Goal: Information Seeking & Learning: Compare options

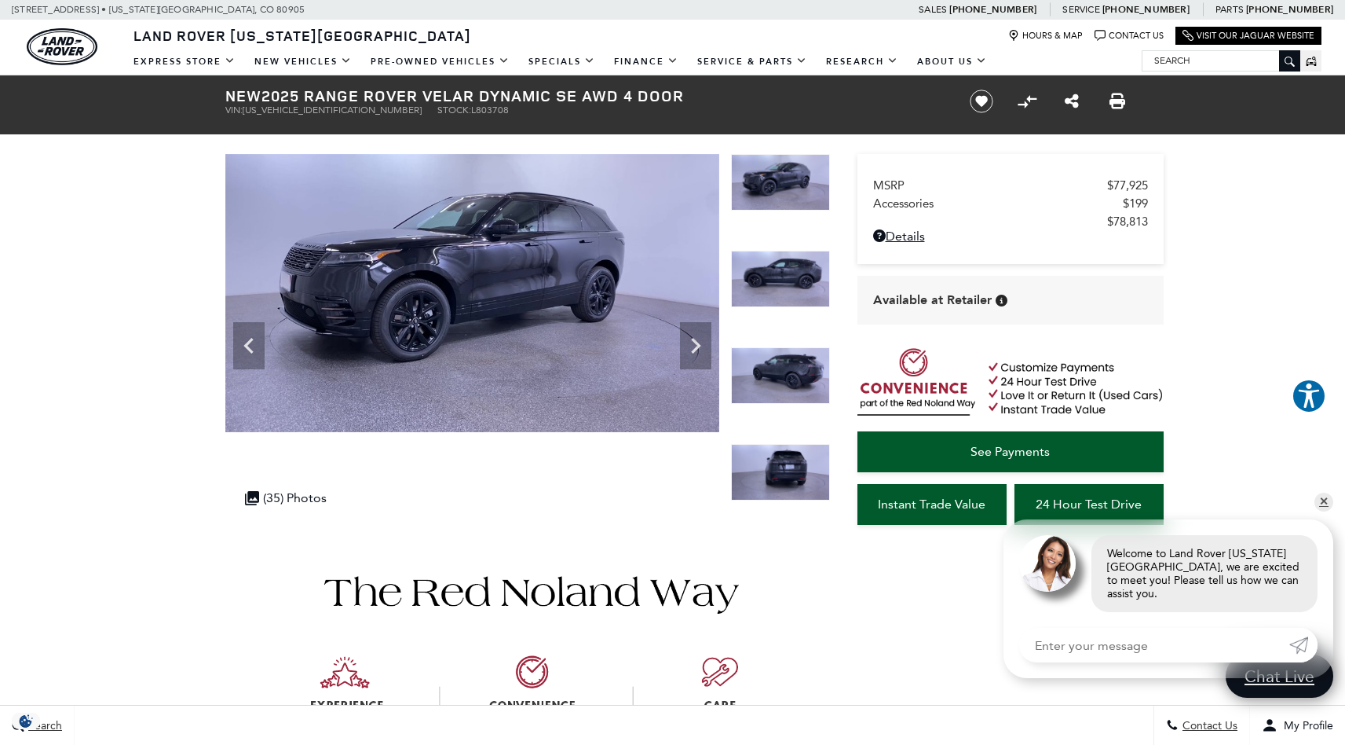
click at [1232, 60] on input "Search" at bounding box center [1221, 60] width 157 height 19
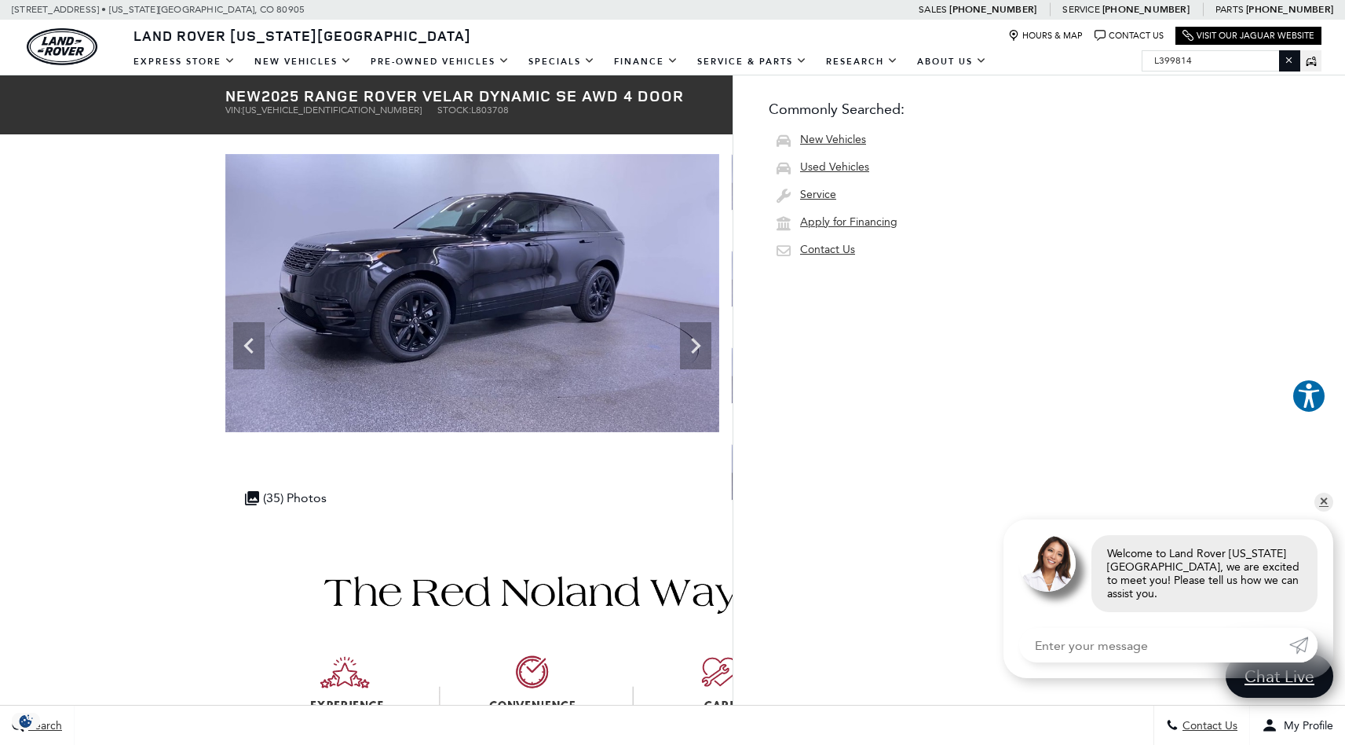
type input "L399814"
click at [1231, 60] on input "L399814" at bounding box center [1221, 60] width 157 height 19
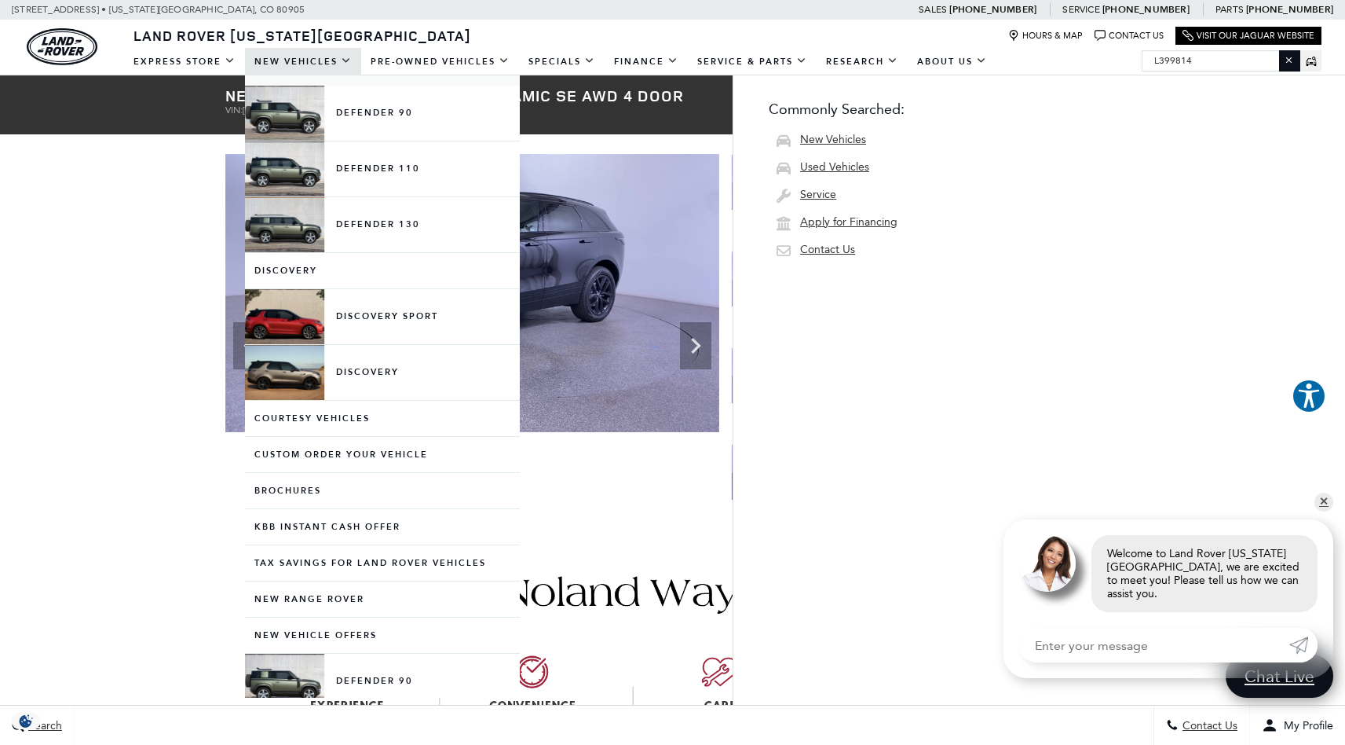
scroll to position [410, 0]
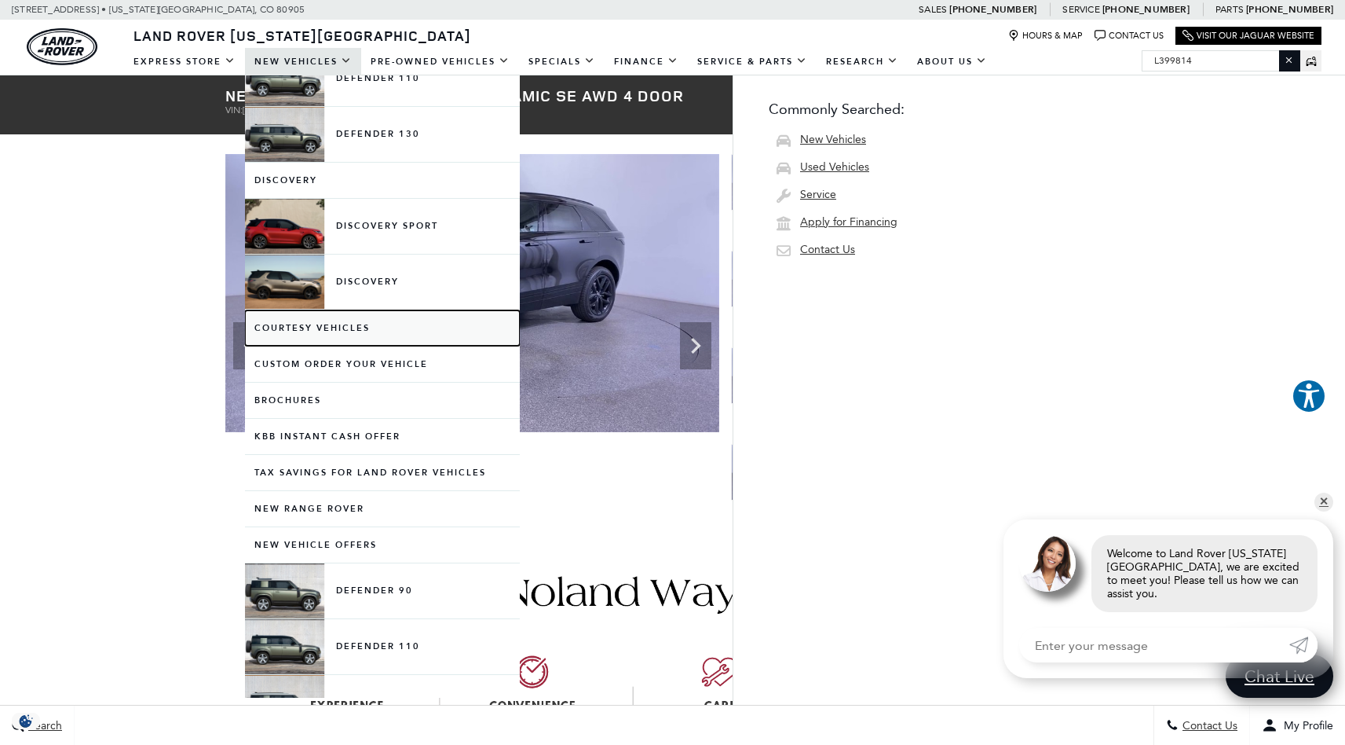
click at [338, 330] on link "Courtesy Vehicles" at bounding box center [382, 327] width 275 height 35
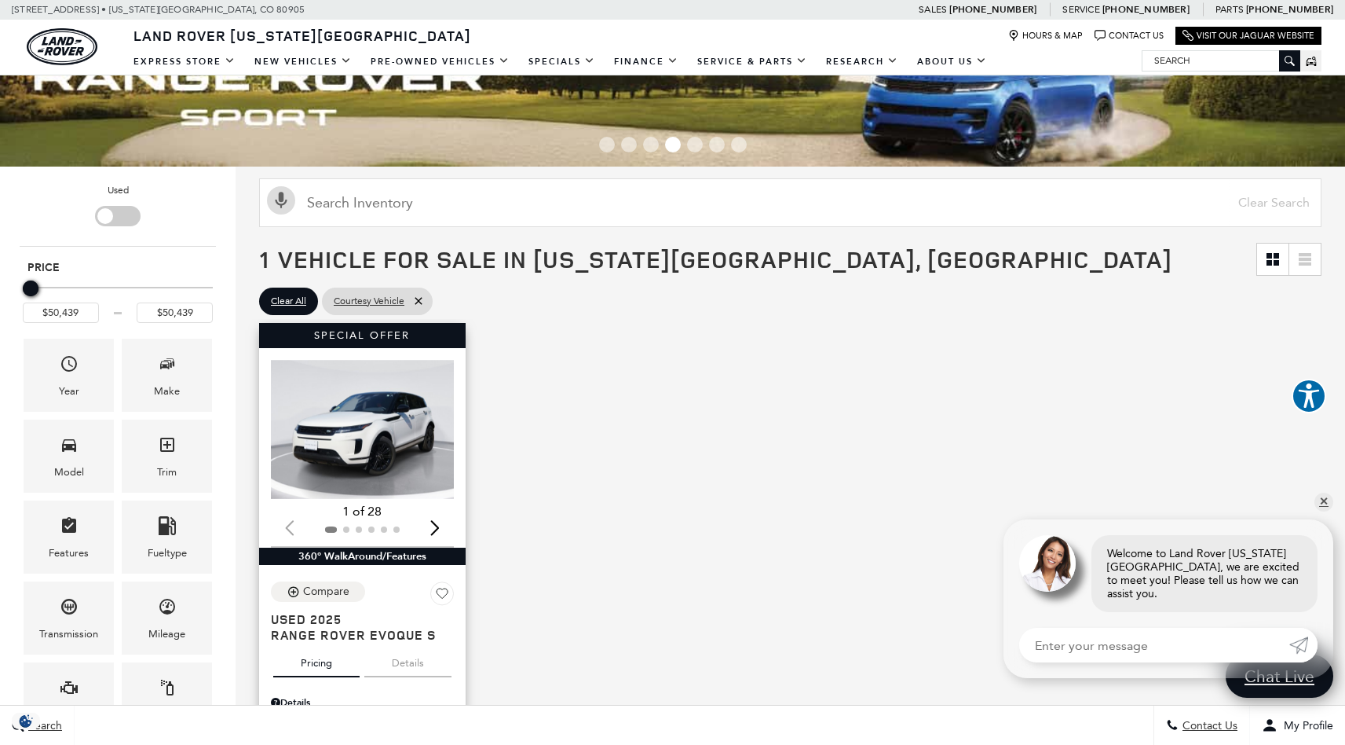
scroll to position [148, 0]
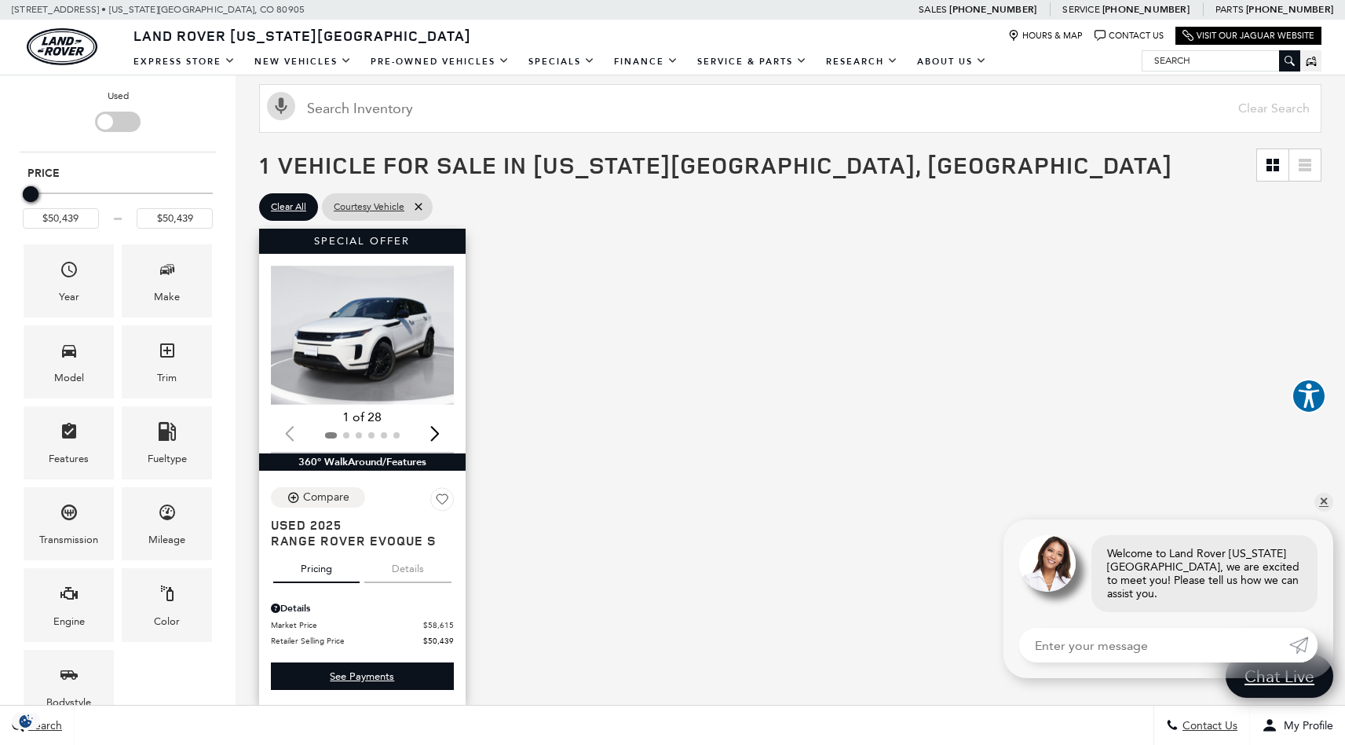
click at [436, 439] on div "Next slide" at bounding box center [435, 433] width 21 height 35
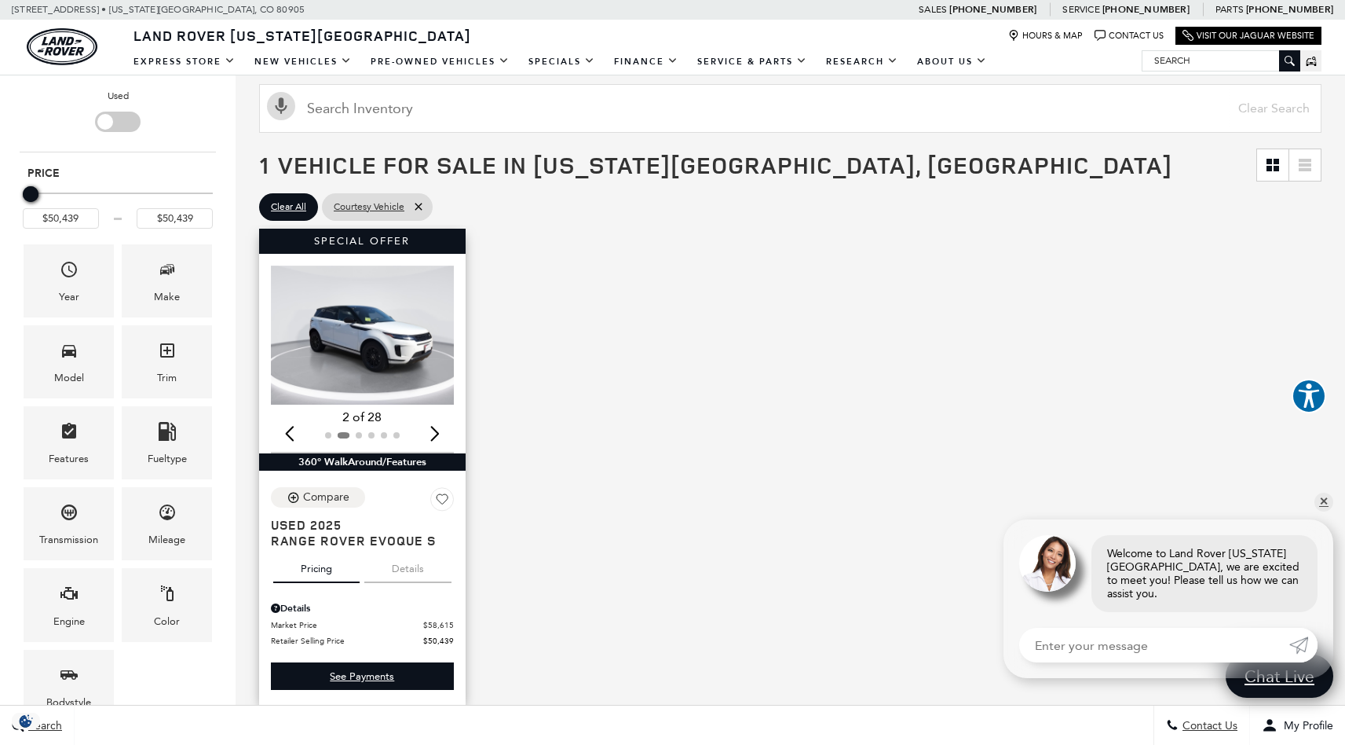
click at [437, 437] on div "Next slide" at bounding box center [435, 433] width 21 height 35
click at [438, 437] on div "Next slide" at bounding box center [435, 433] width 21 height 35
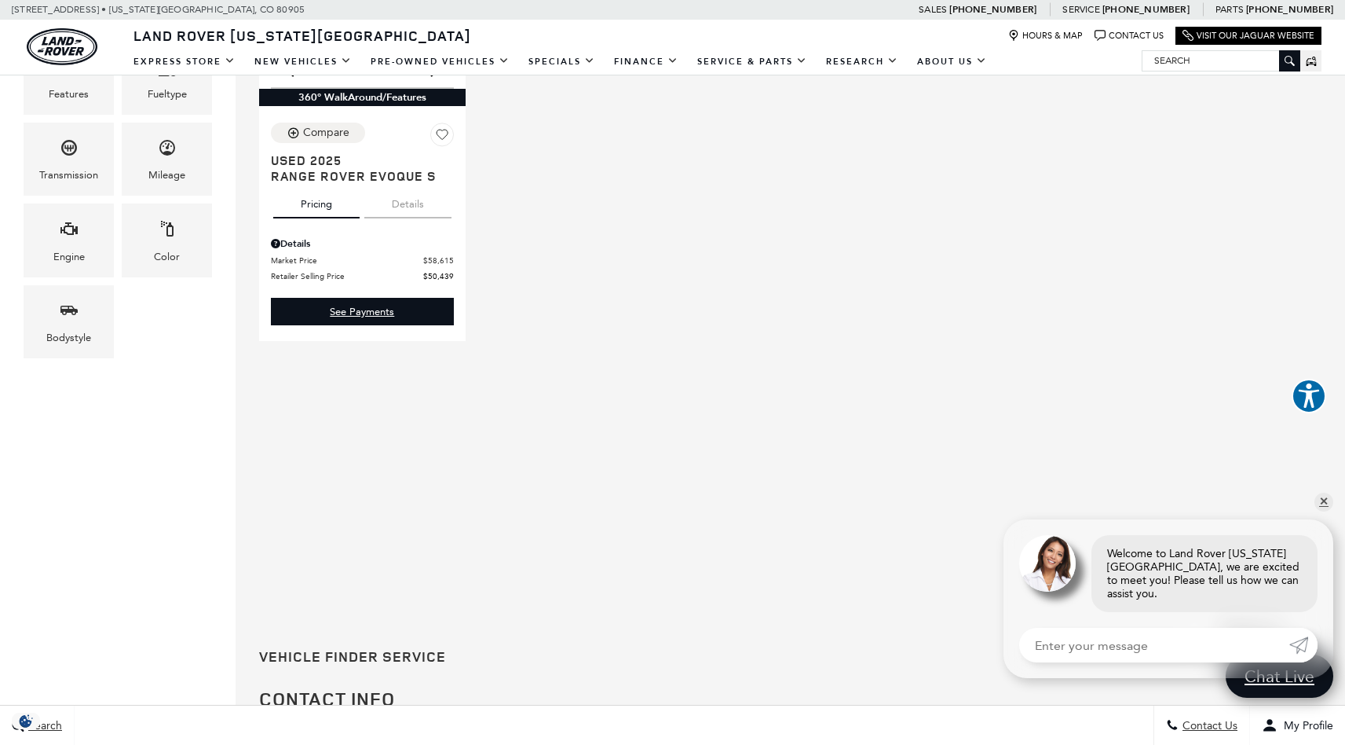
scroll to position [0, 0]
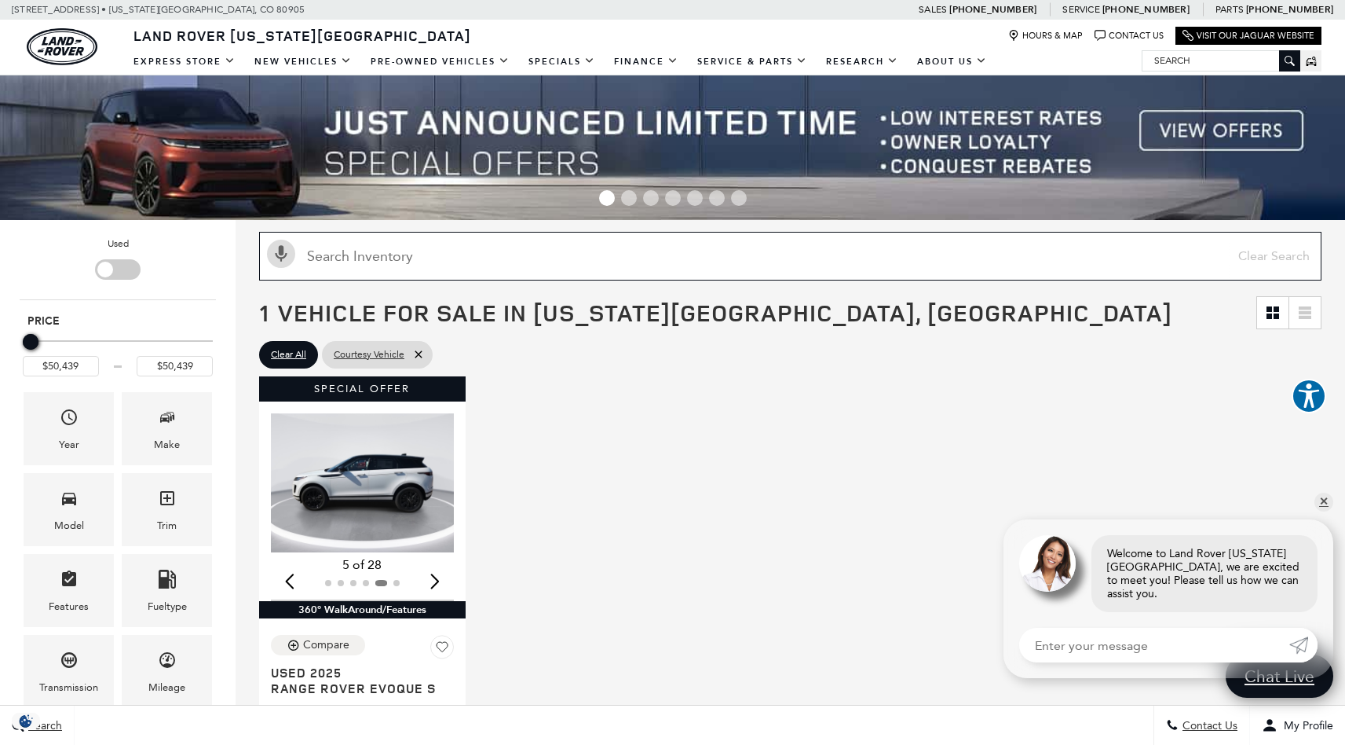
click at [854, 240] on input "Search Inventory" at bounding box center [790, 256] width 1063 height 49
paste input "UL219178"
type input "UL219178"
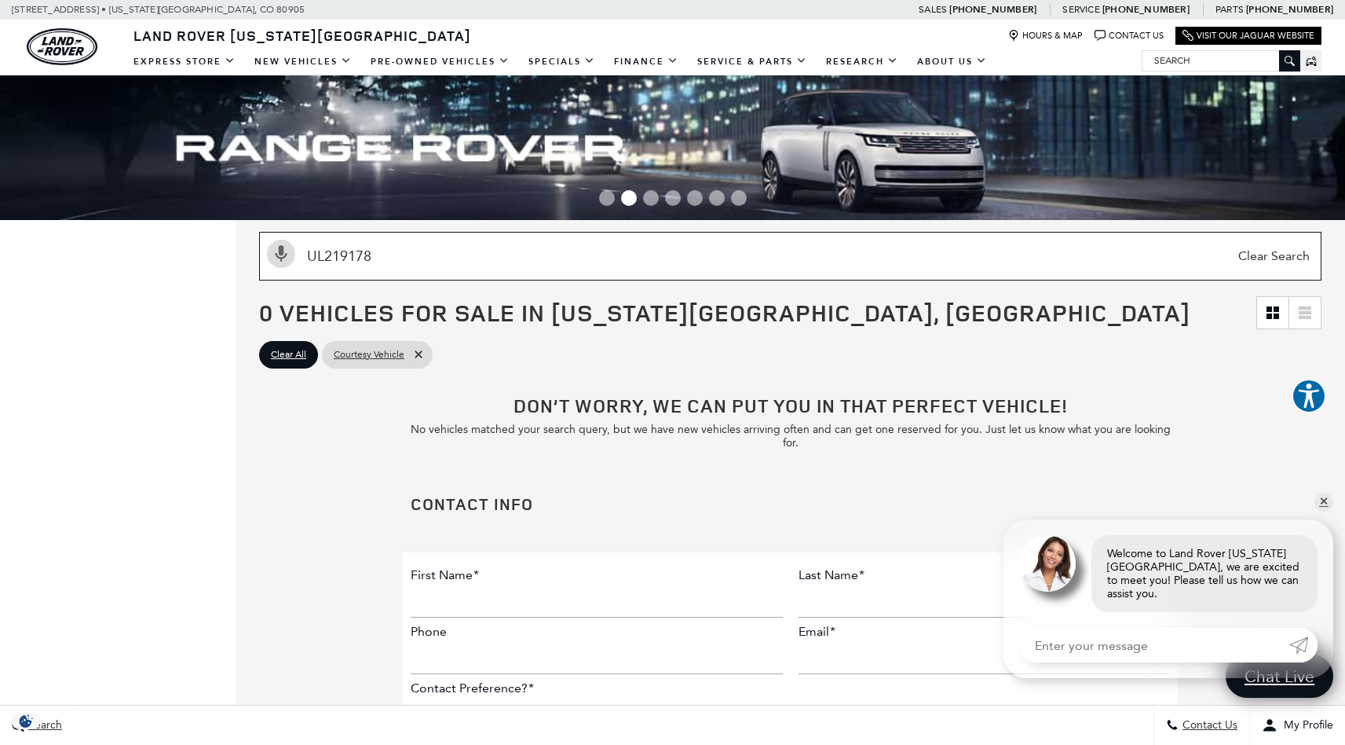
drag, startPoint x: 459, startPoint y: 258, endPoint x: 235, endPoint y: 269, distance: 224.1
drag, startPoint x: 334, startPoint y: 253, endPoint x: 280, endPoint y: 251, distance: 53.4
click at [280, 251] on div "Activate Voice Search UL219178 Clear Search" at bounding box center [790, 256] width 1078 height 49
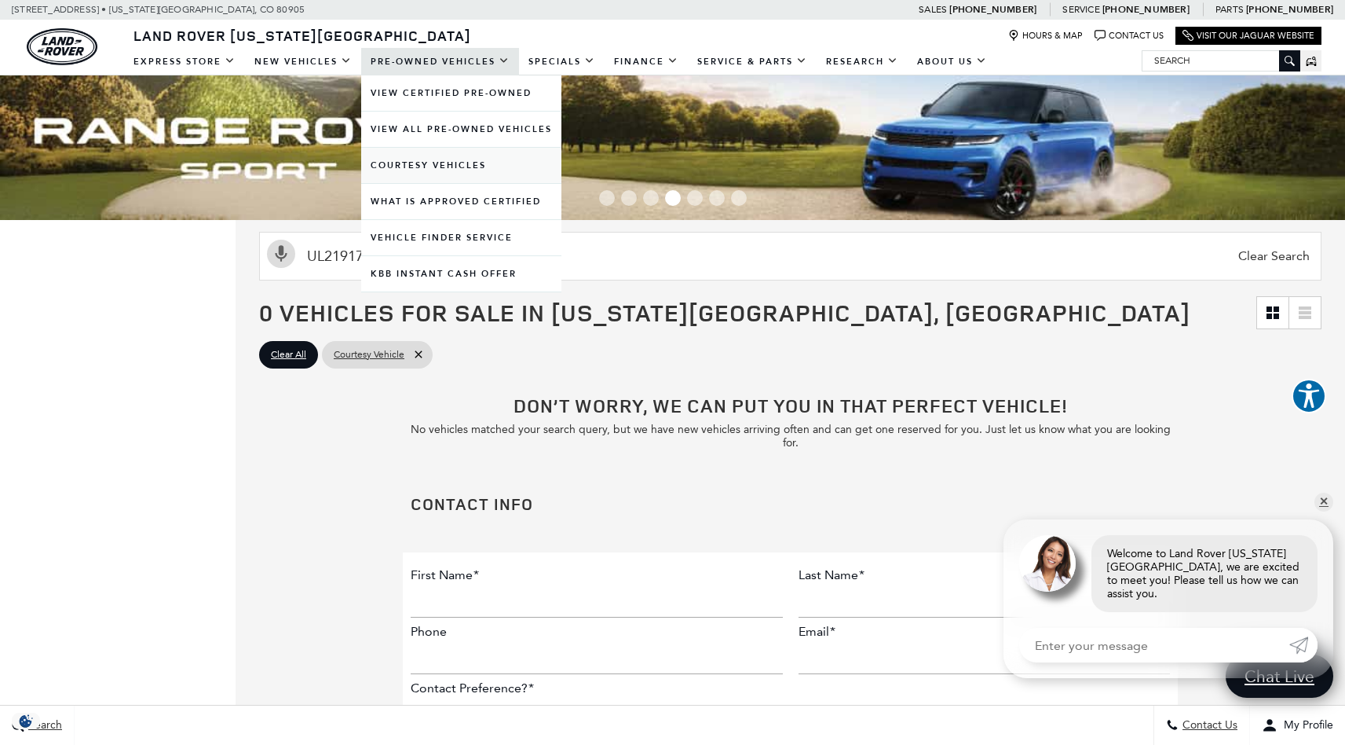
click at [475, 165] on link "Courtesy Vehicles" at bounding box center [461, 165] width 200 height 35
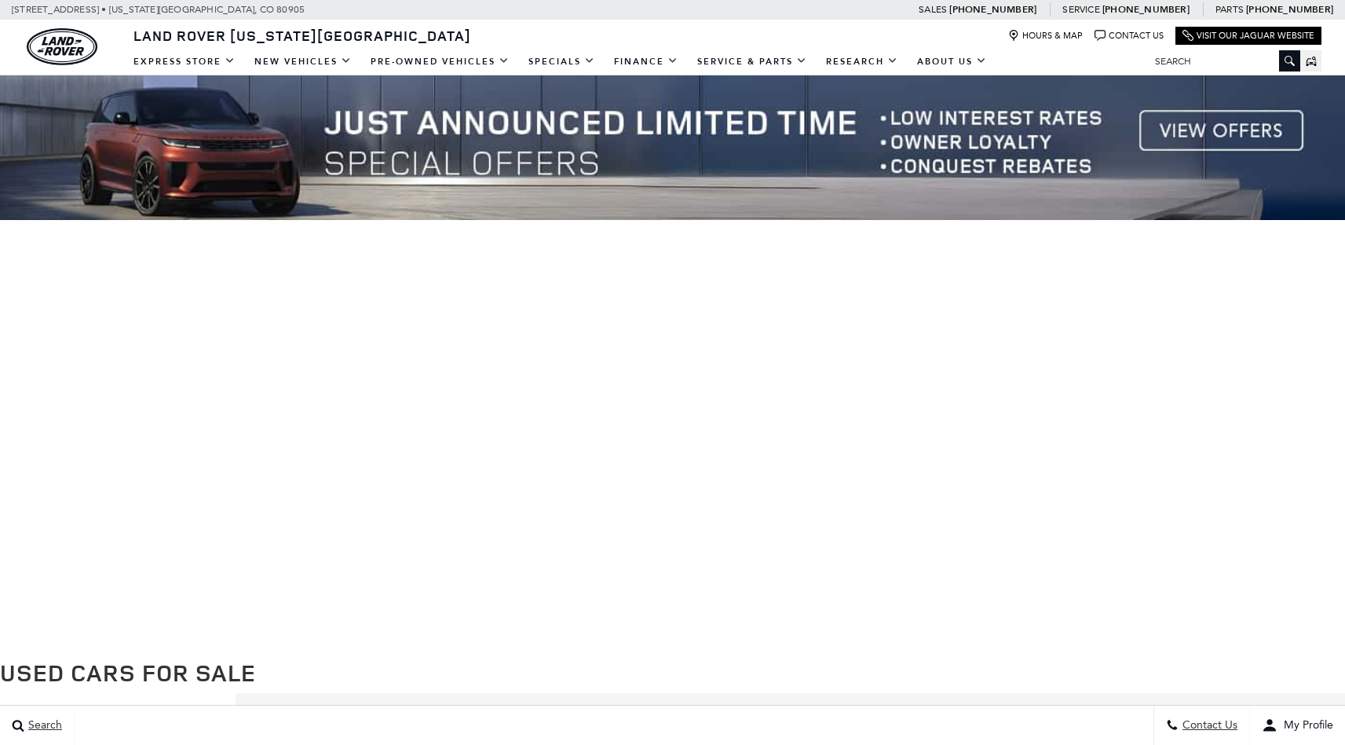
click at [1217, 57] on input "Search" at bounding box center [1222, 61] width 157 height 19
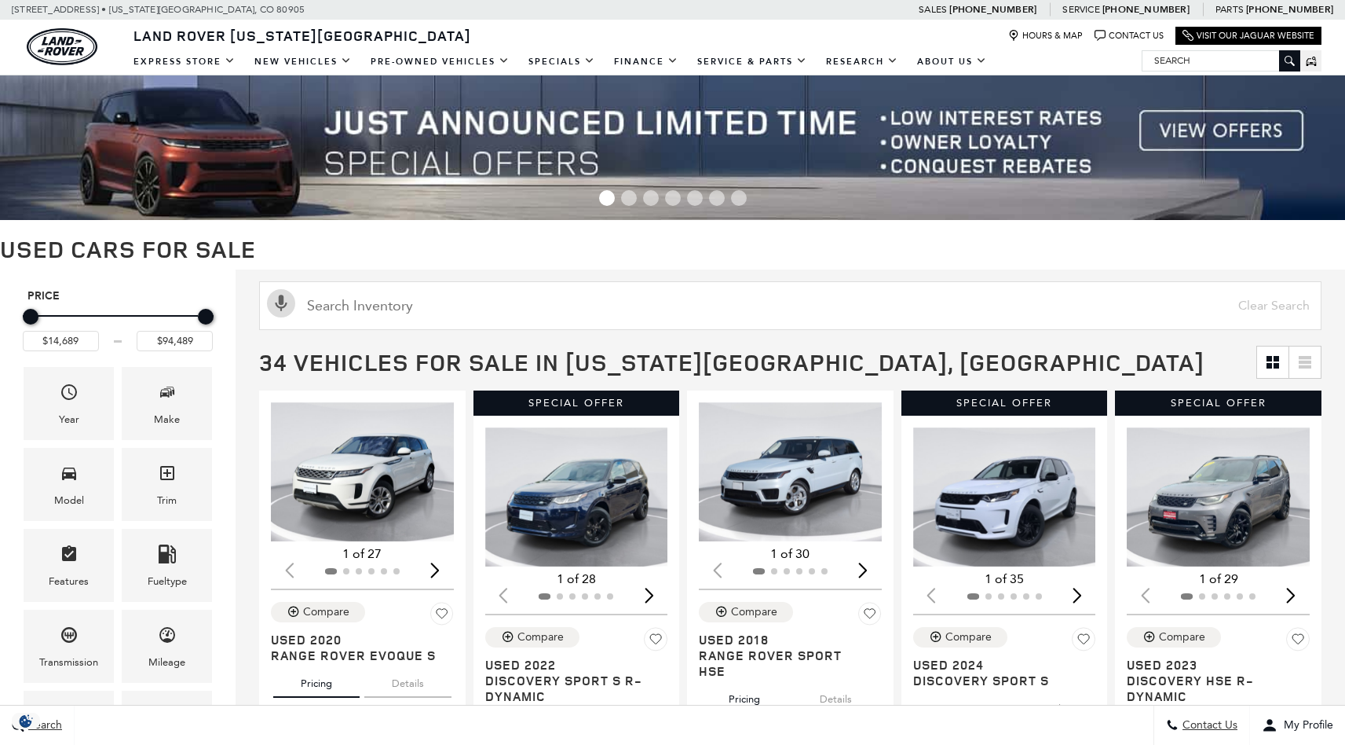
type input "UL219178"
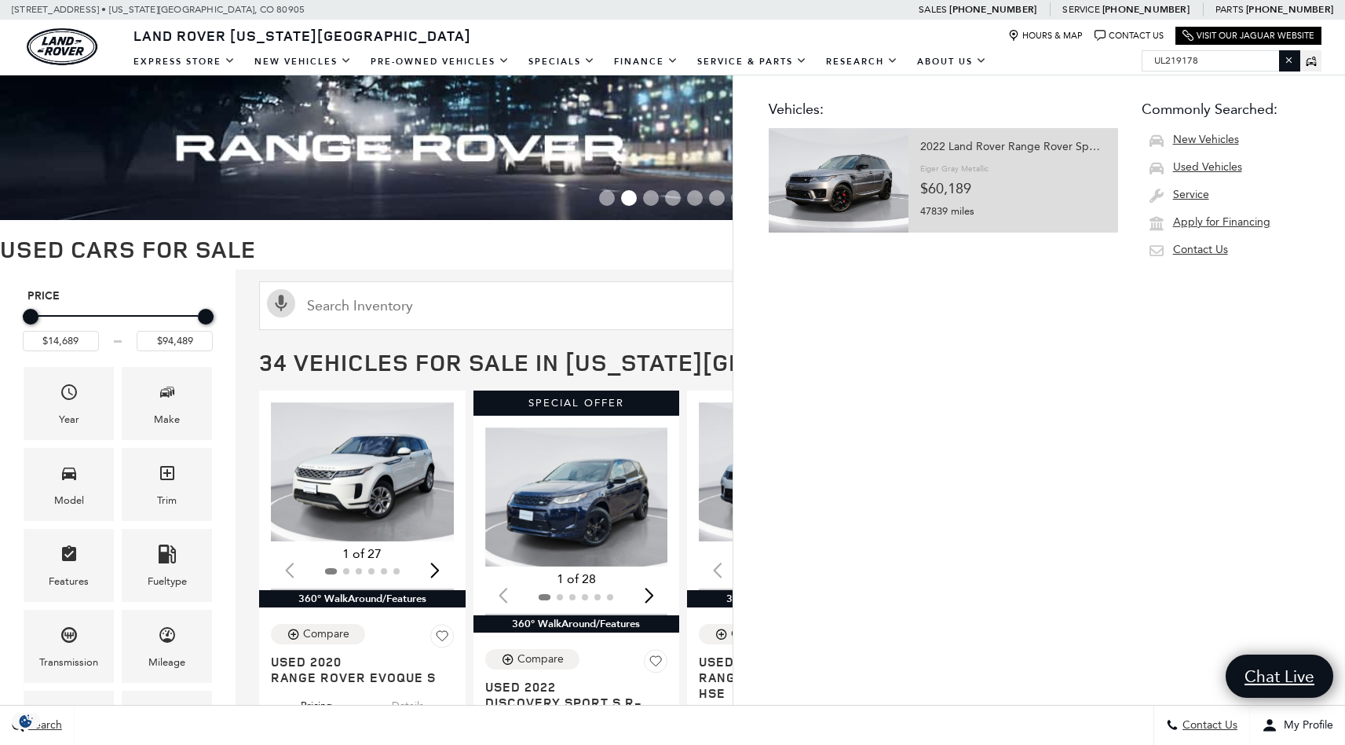
click at [1045, 154] on div "2022 Land Rover Range Rover Sport Autobiography" at bounding box center [1014, 147] width 186 height 22
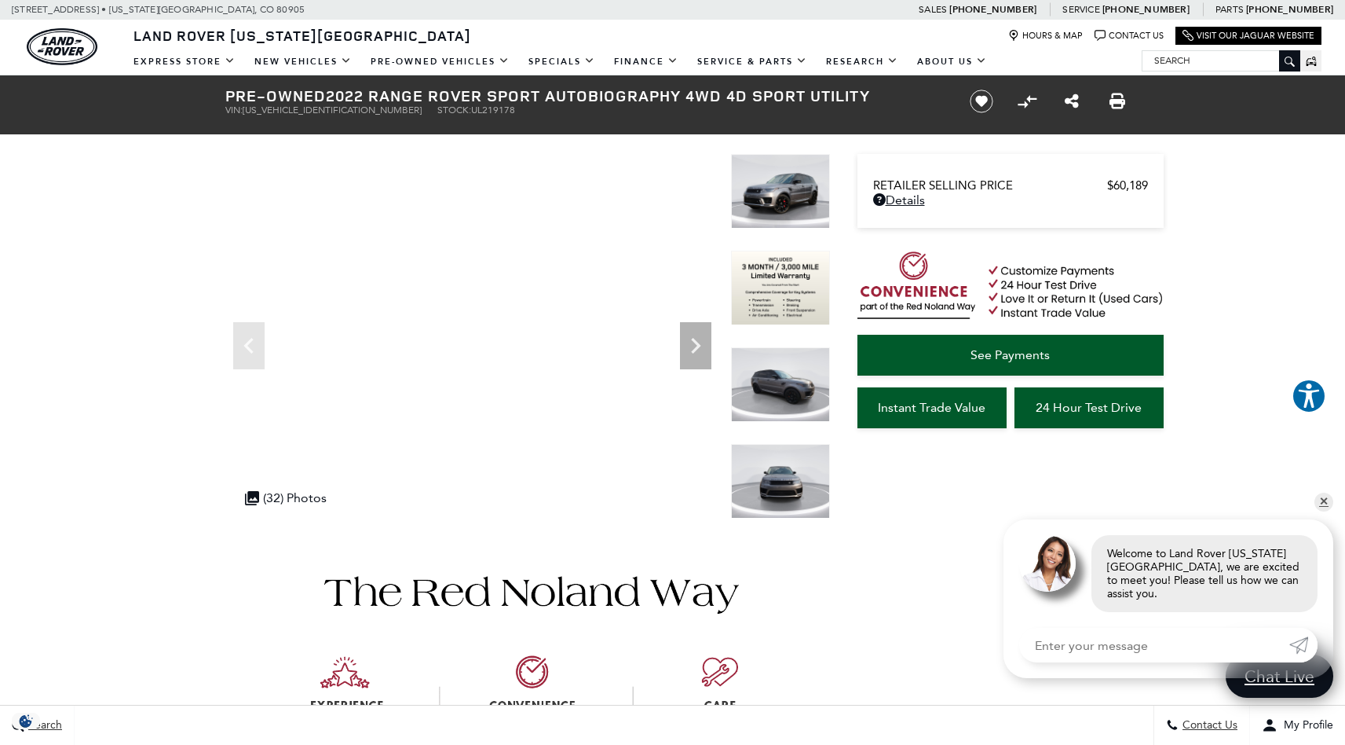
click at [1162, 59] on input "Search" at bounding box center [1221, 60] width 157 height 19
click at [1192, 61] on input "Search" at bounding box center [1221, 60] width 157 height 19
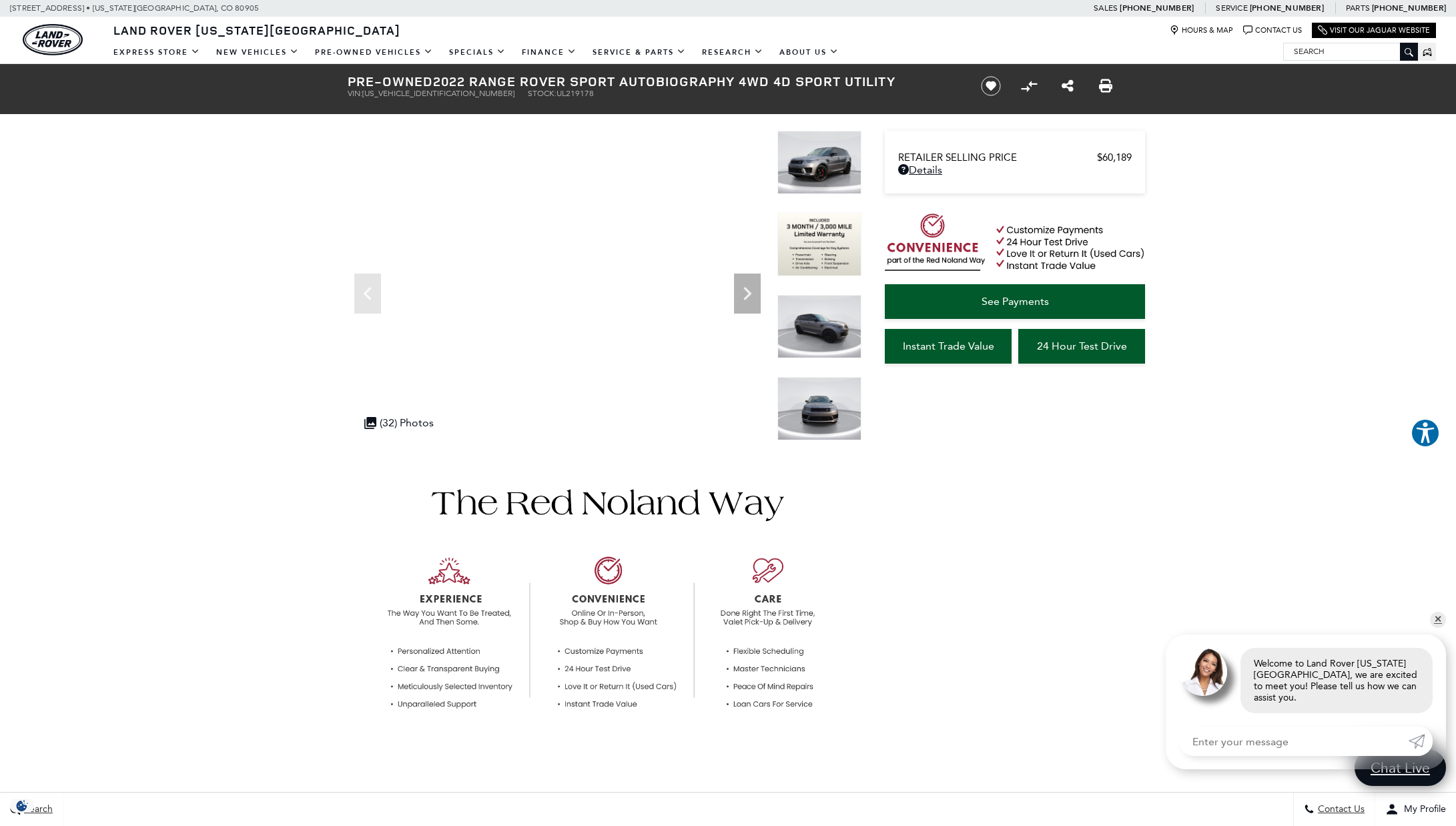
click at [1143, 53] on input "Search" at bounding box center [1350, 51] width 133 height 16
paste input "L"
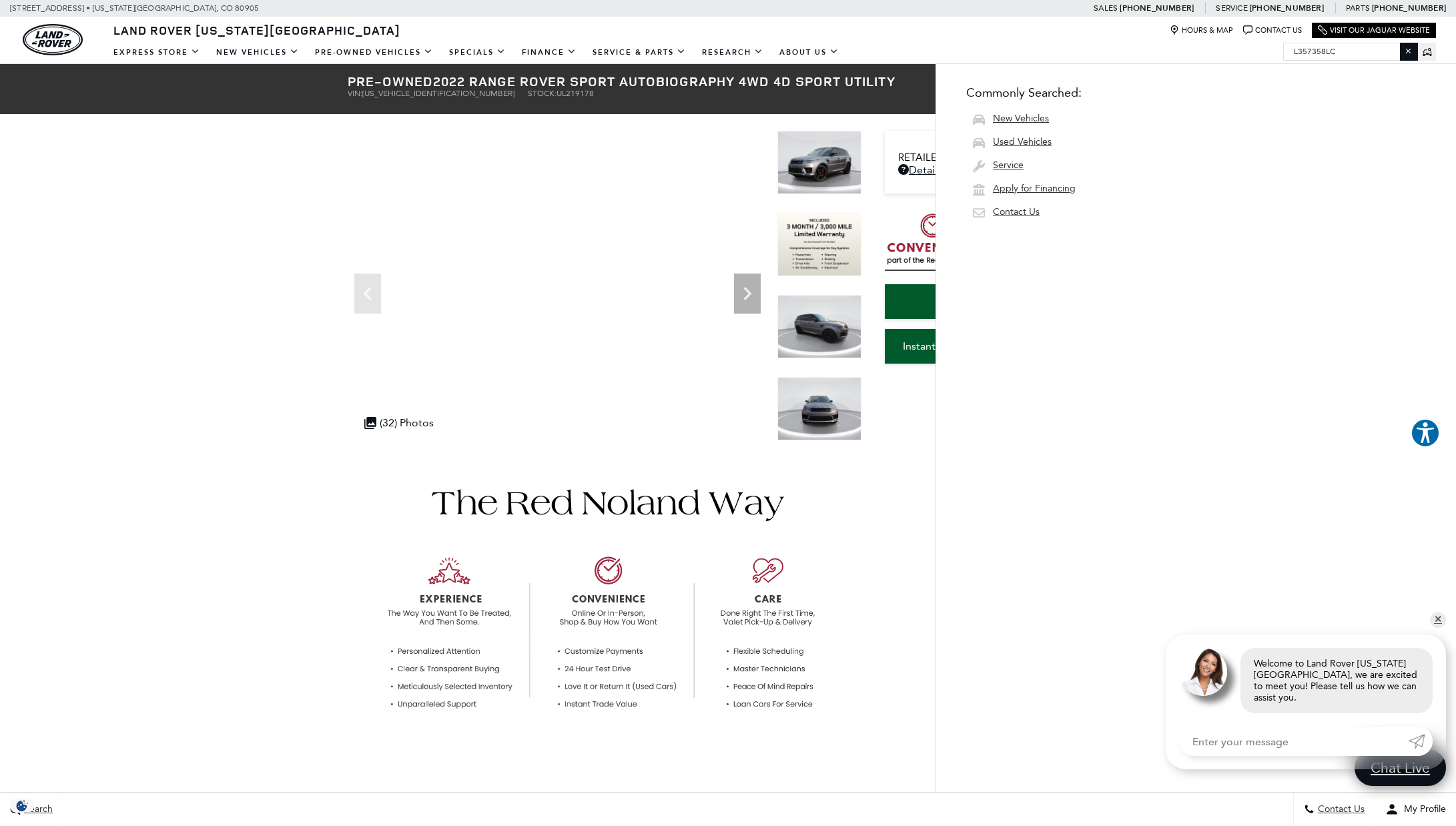
type input "L357358LC"
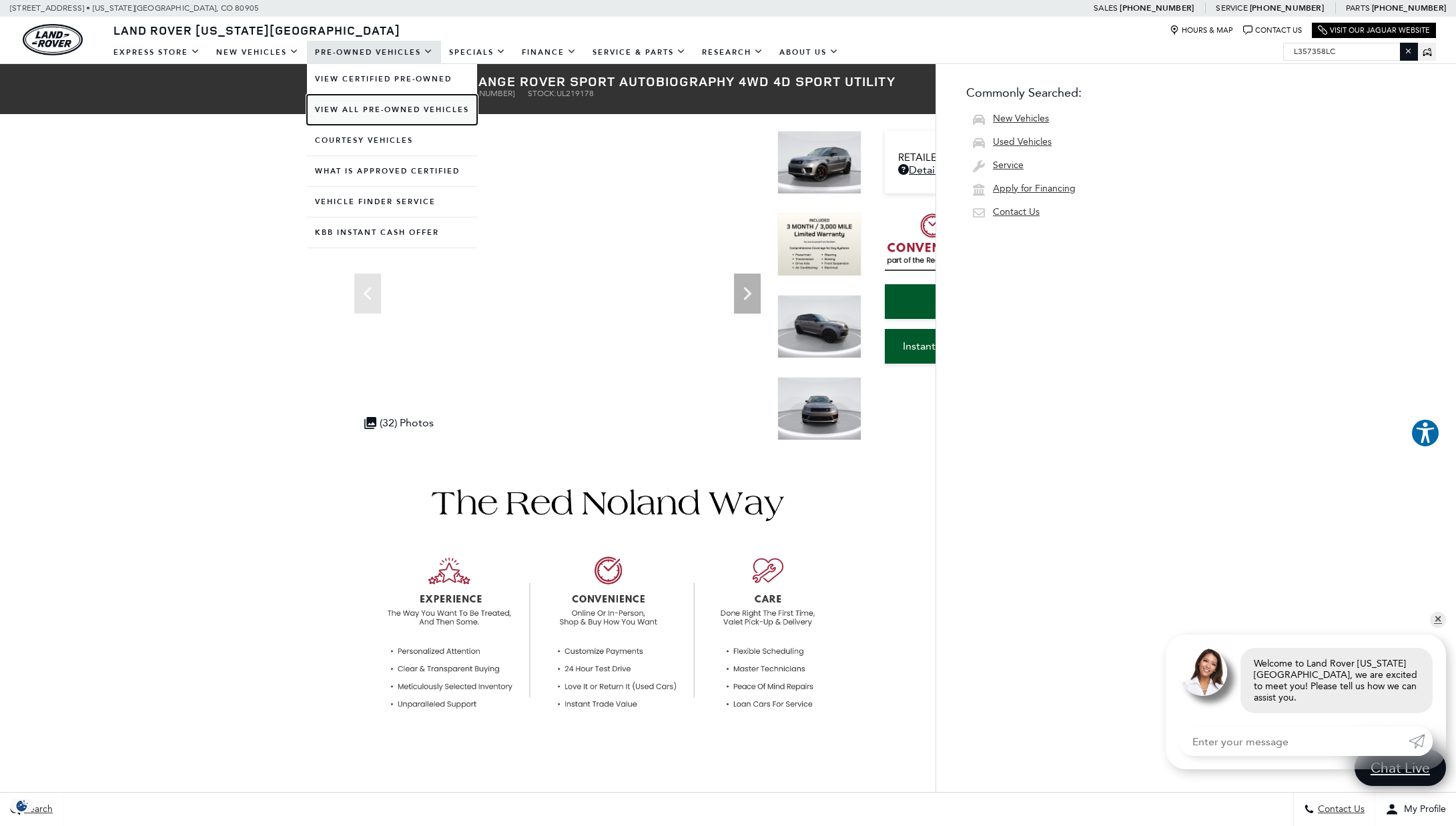
click at [372, 109] on link "View All Pre-Owned Vehicles" at bounding box center [392, 110] width 170 height 30
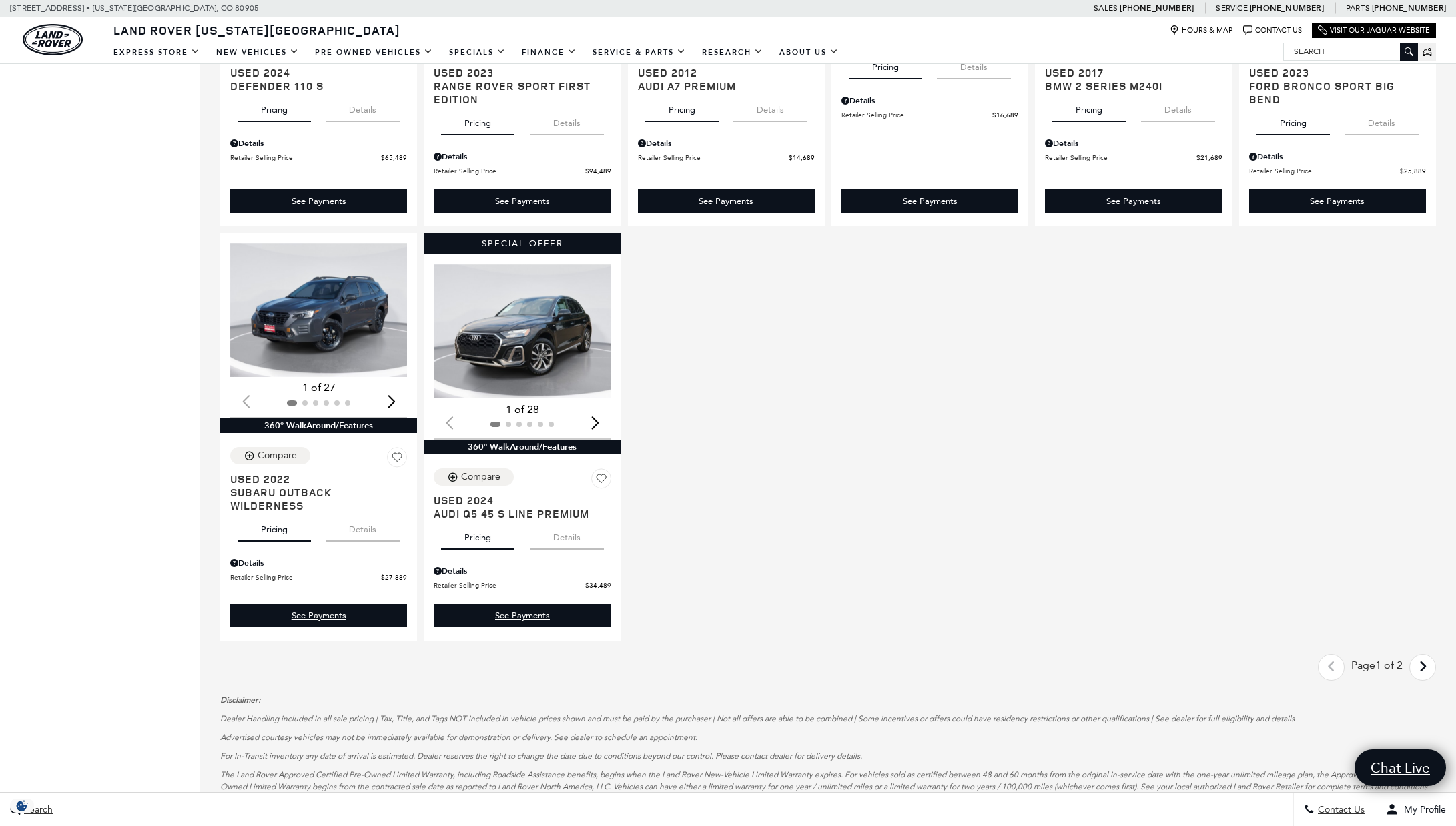
scroll to position [1429, 0]
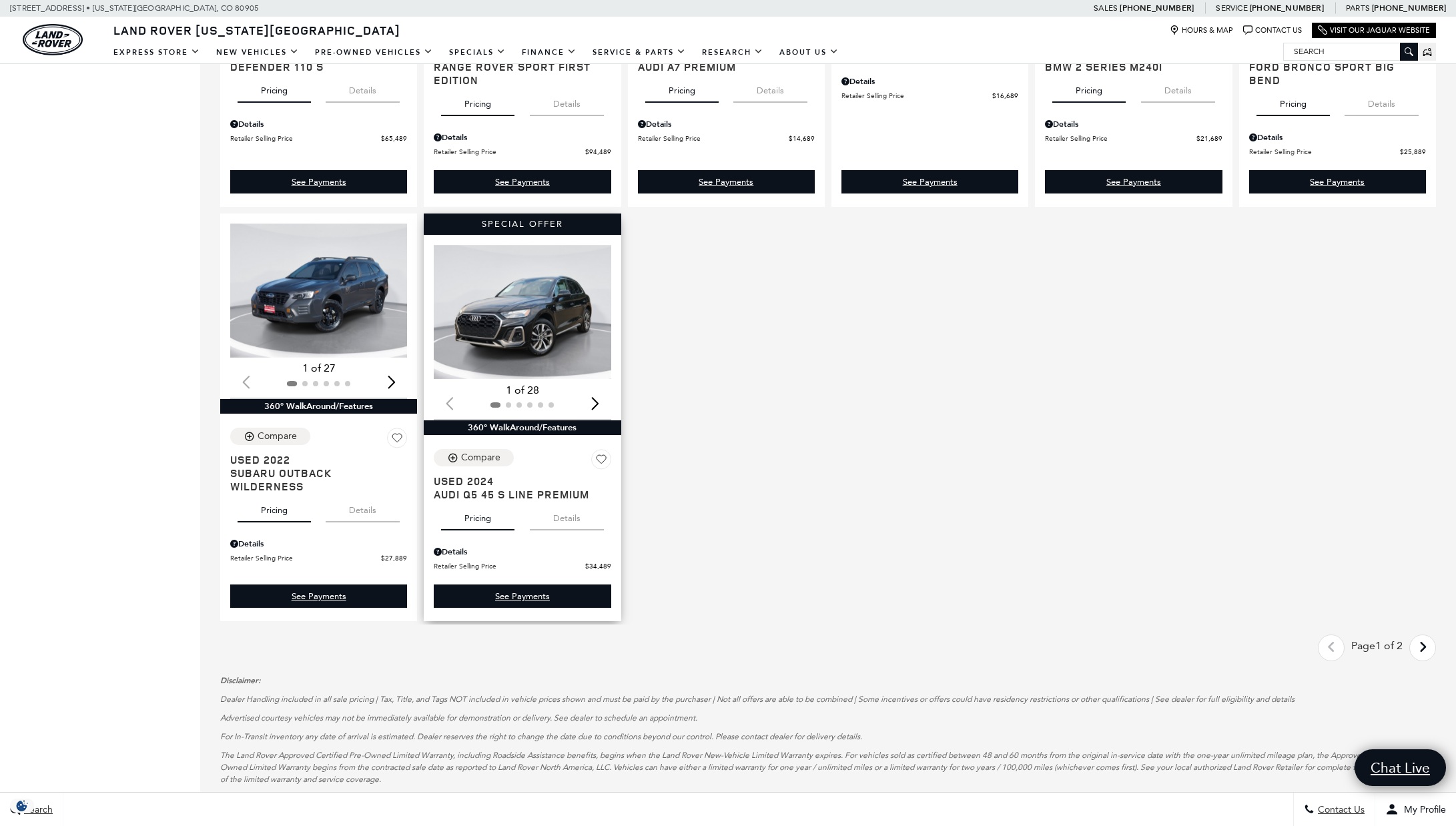
click at [581, 332] on img "1 / 2" at bounding box center [523, 312] width 178 height 134
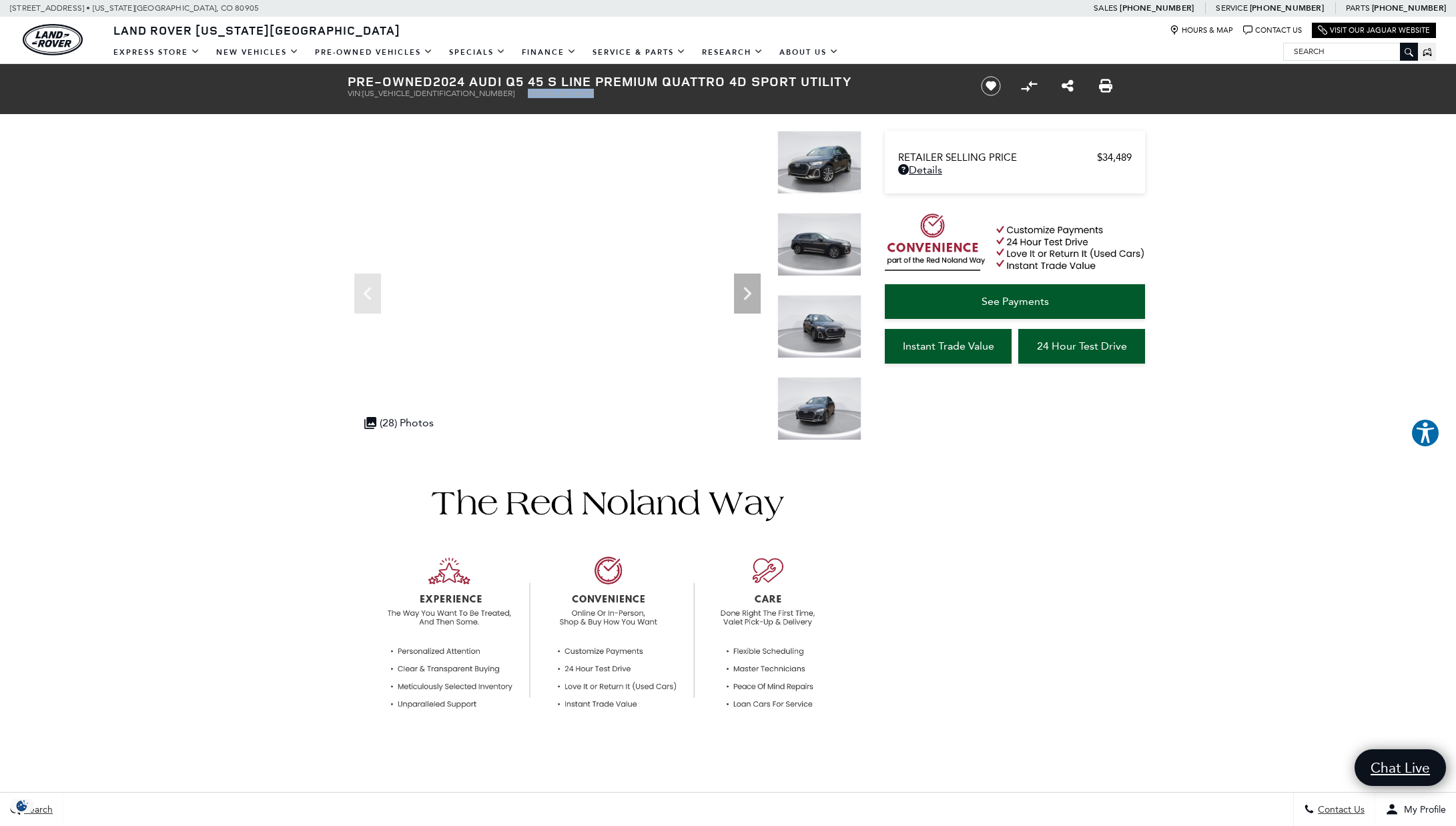
drag, startPoint x: 455, startPoint y: 95, endPoint x: 538, endPoint y: 96, distance: 83.0
click at [538, 96] on ul "VIN: WA1EAAFY8R2033099 Stock: UL033099" at bounding box center [652, 93] width 611 height 9
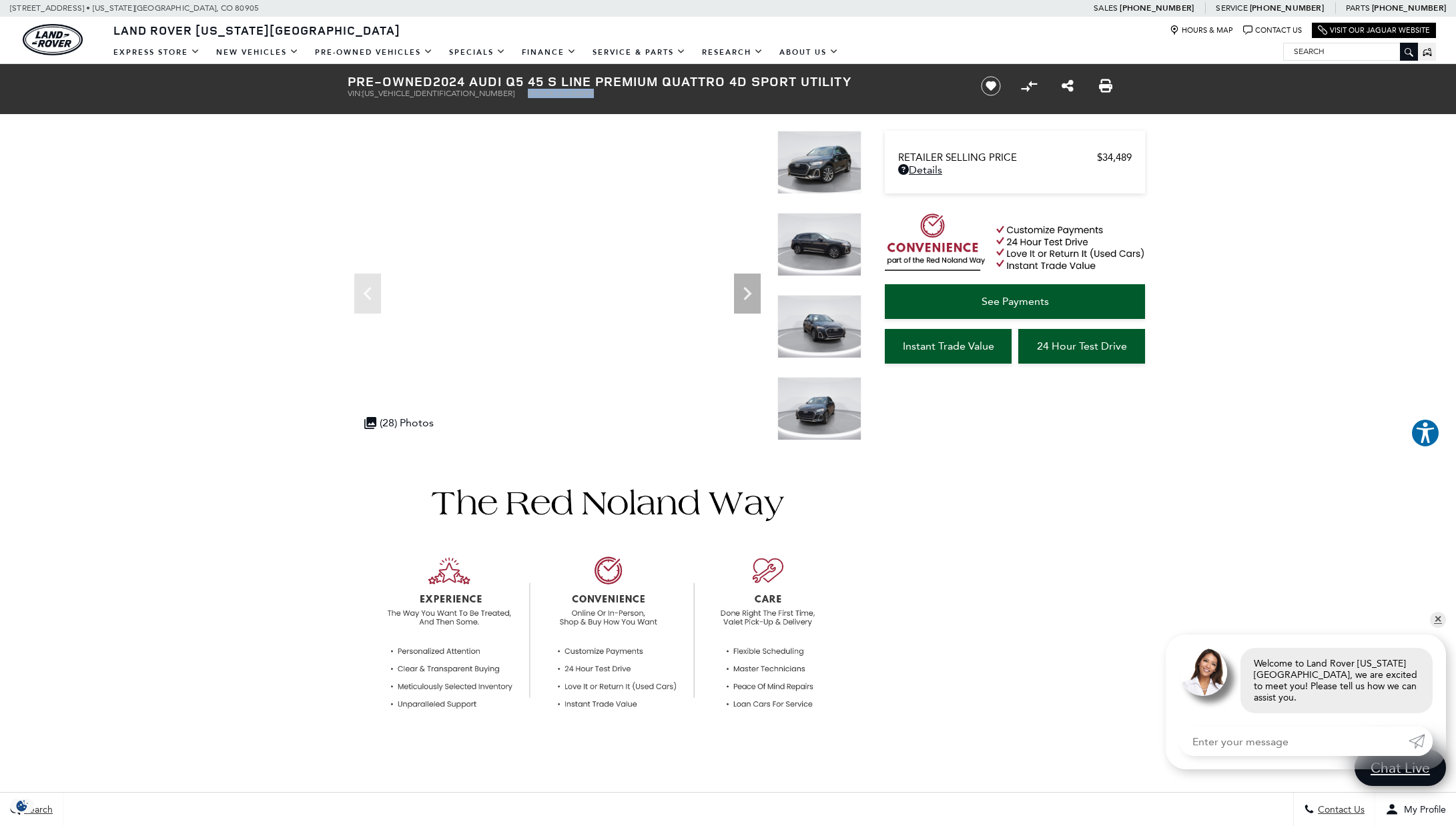
copy li "Stock: UL033099"
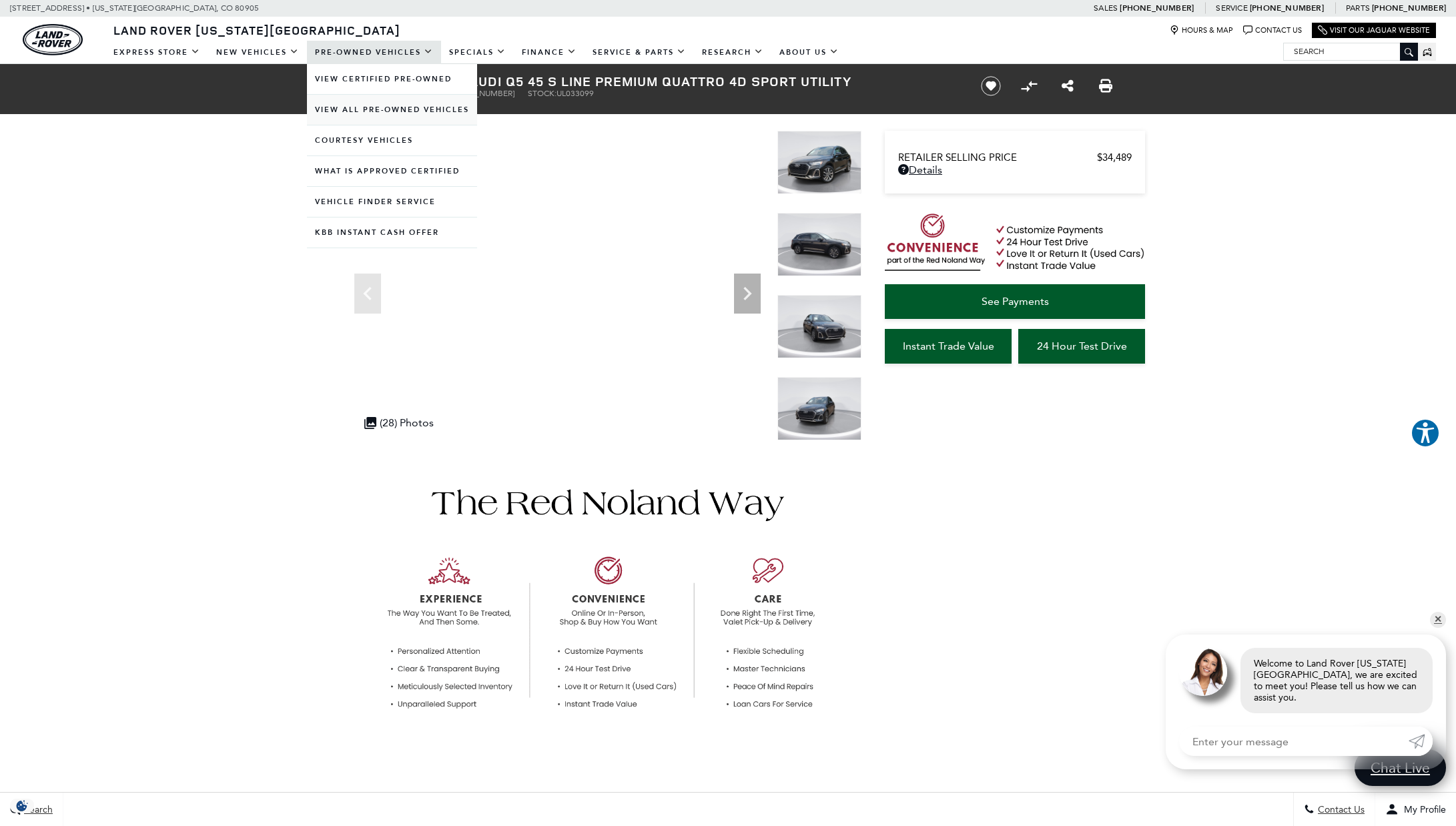
click at [387, 107] on link "View All Pre-Owned Vehicles" at bounding box center [392, 110] width 170 height 30
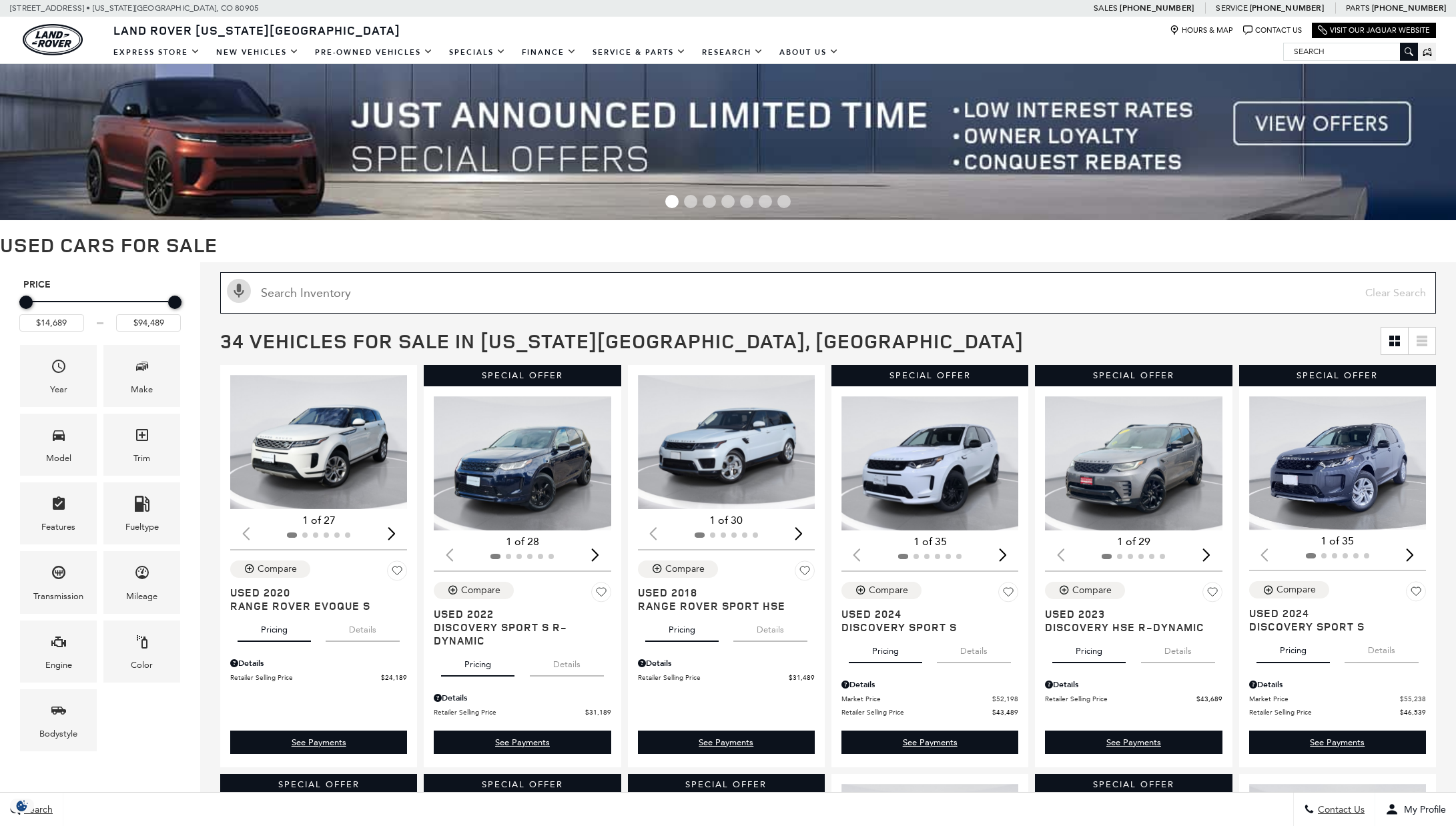
click at [633, 288] on input "text" at bounding box center [827, 292] width 1216 height 42
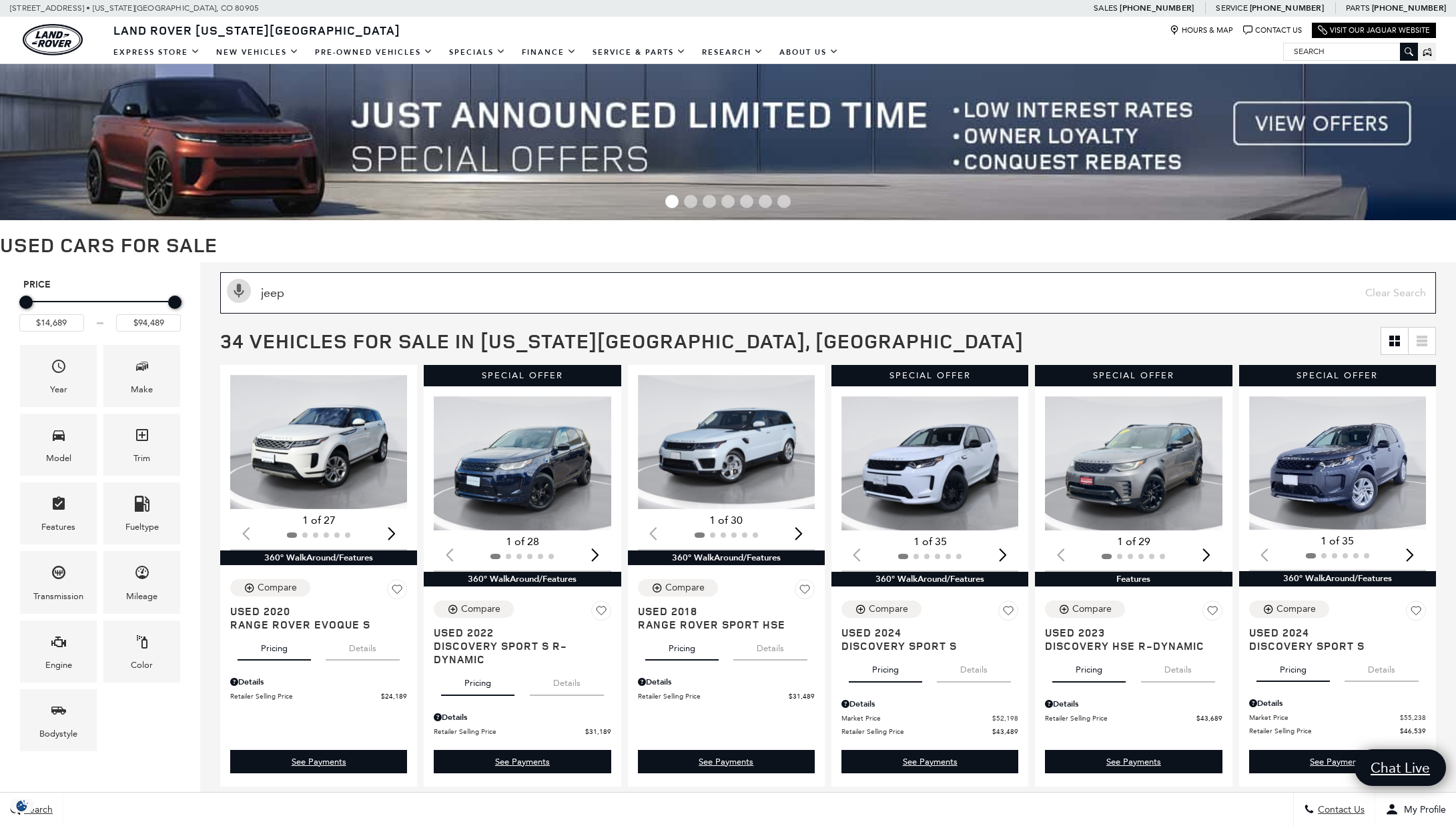
type input "jeep"
type input "$36,589"
type input "$37,589"
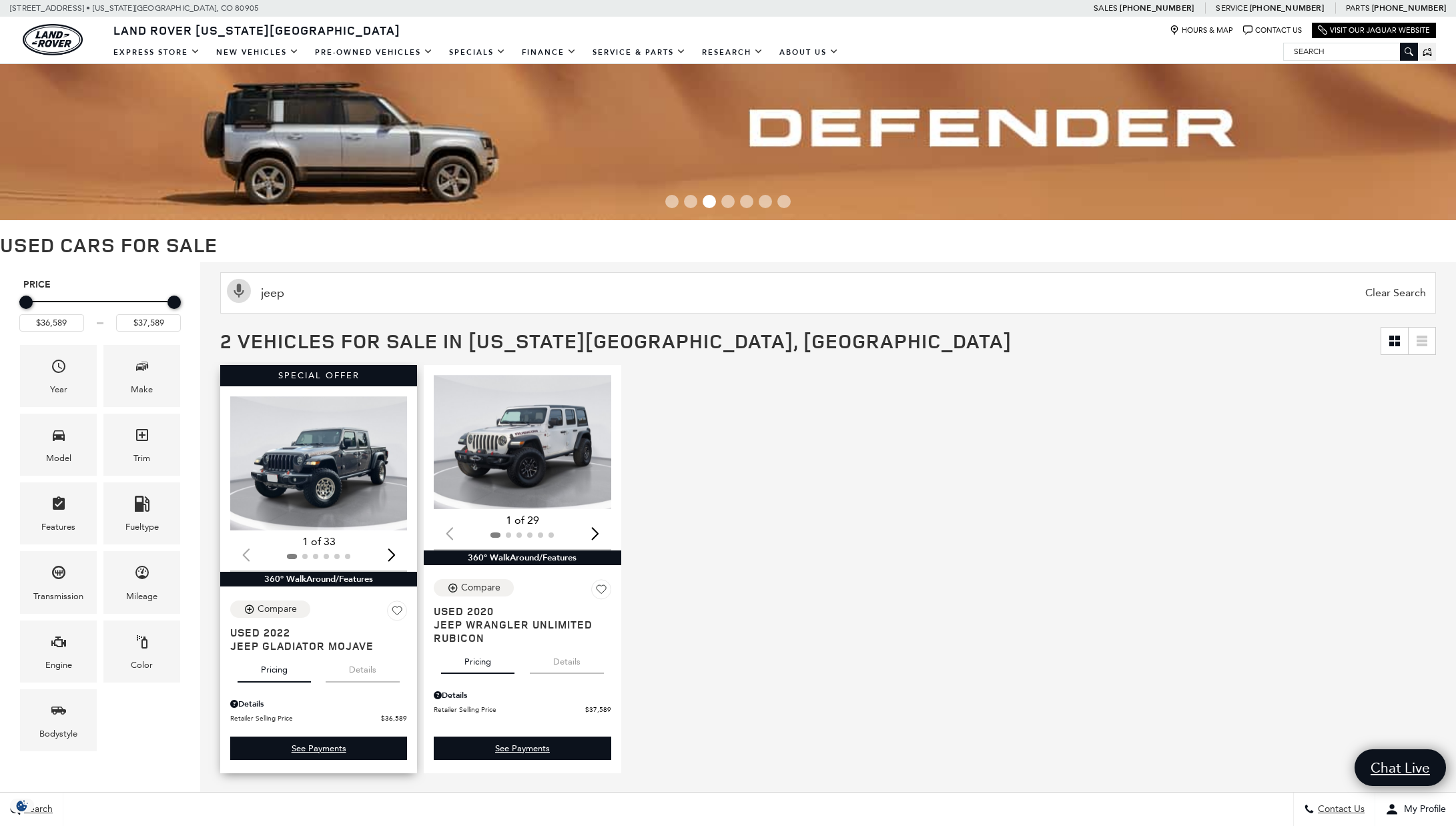
click at [353, 445] on img "1 / 2" at bounding box center [319, 464] width 178 height 134
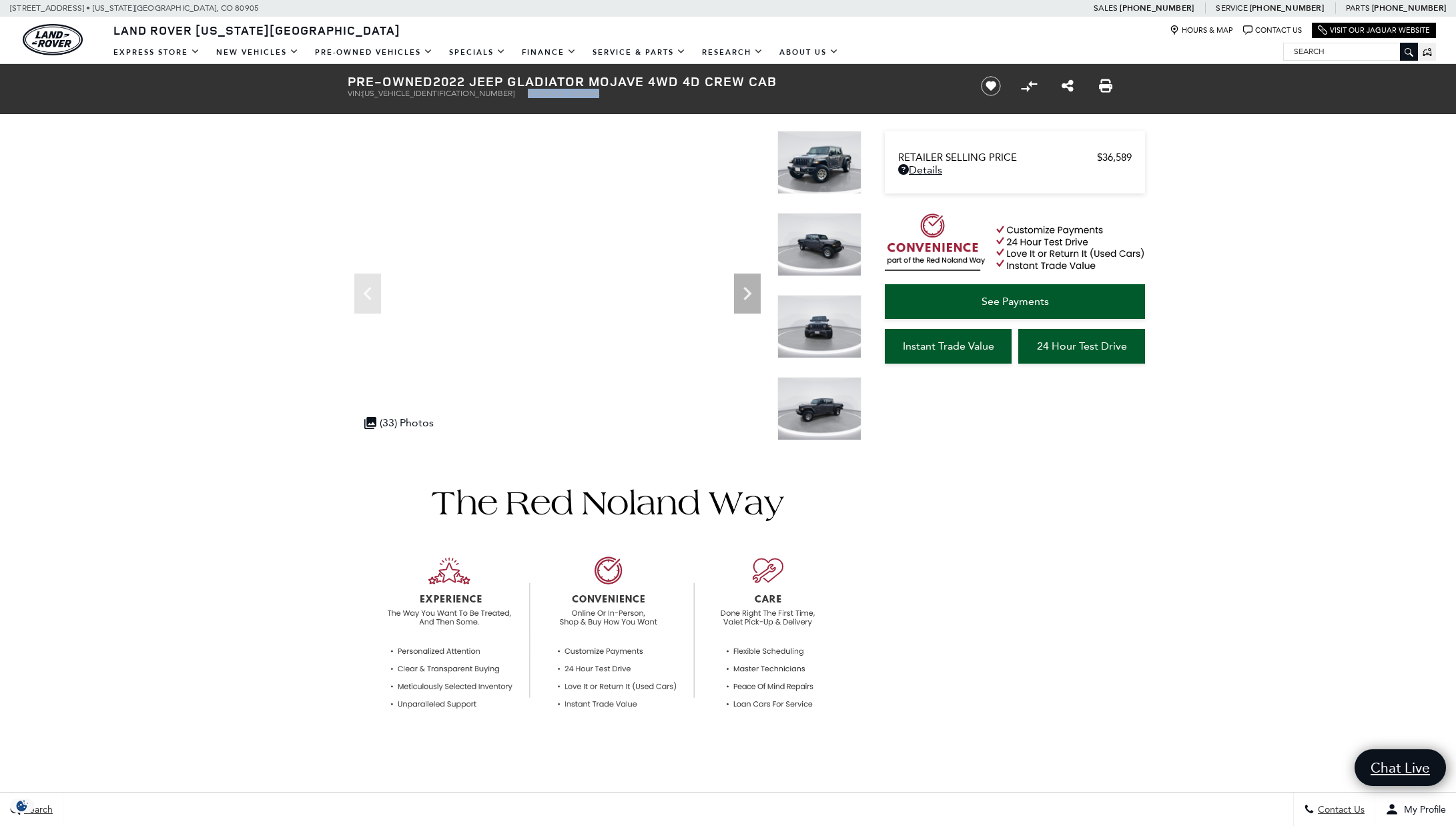
drag, startPoint x: 455, startPoint y: 98, endPoint x: 564, endPoint y: 95, distance: 109.0
click at [564, 95] on ul "VIN: [US_VEHICLE_IDENTIFICATION_NUMBER] Stock: UL135538A" at bounding box center [652, 93] width 611 height 9
copy li "Stock: UL135538A"
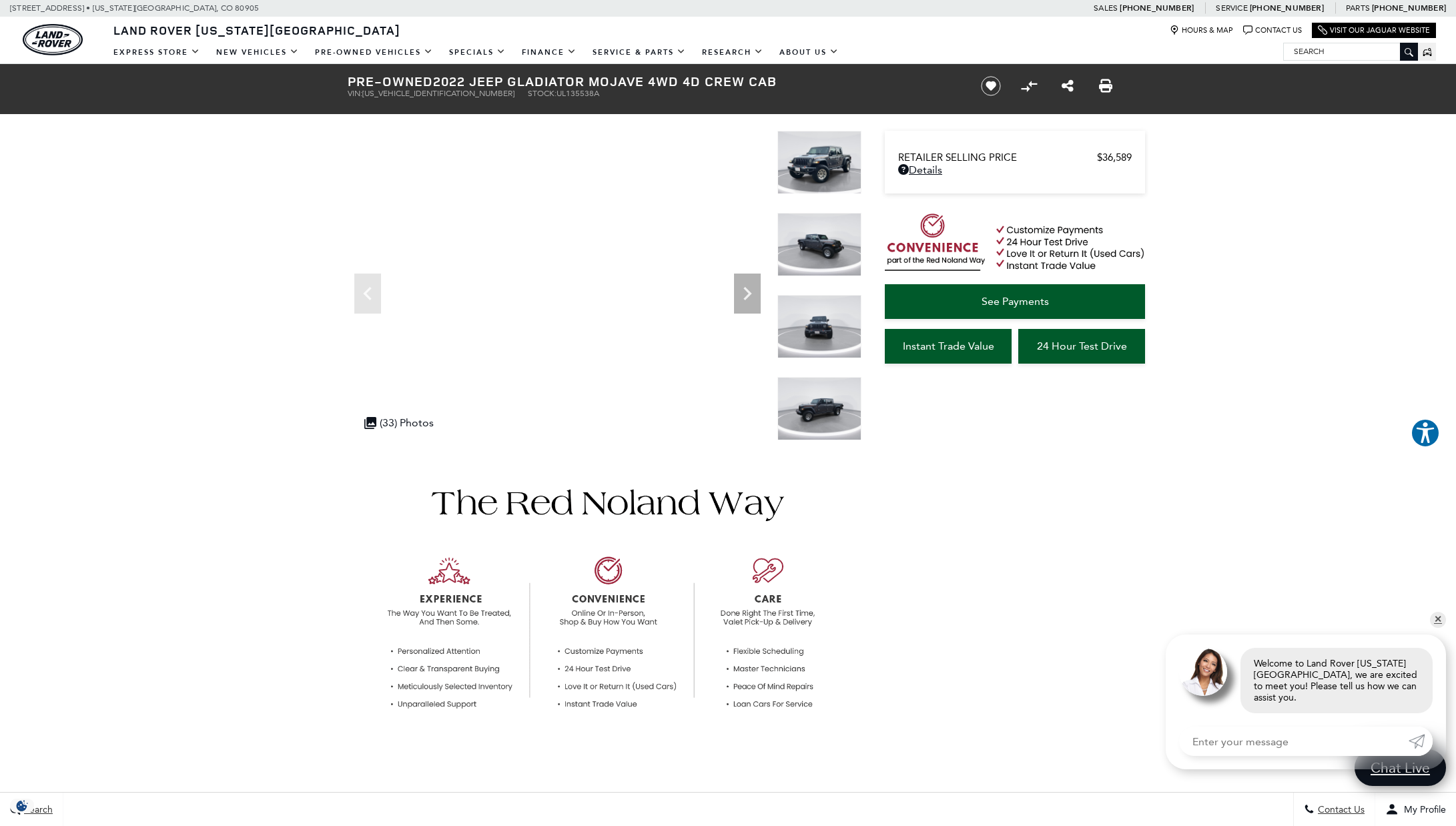
click at [1317, 54] on input "Search" at bounding box center [1350, 51] width 133 height 16
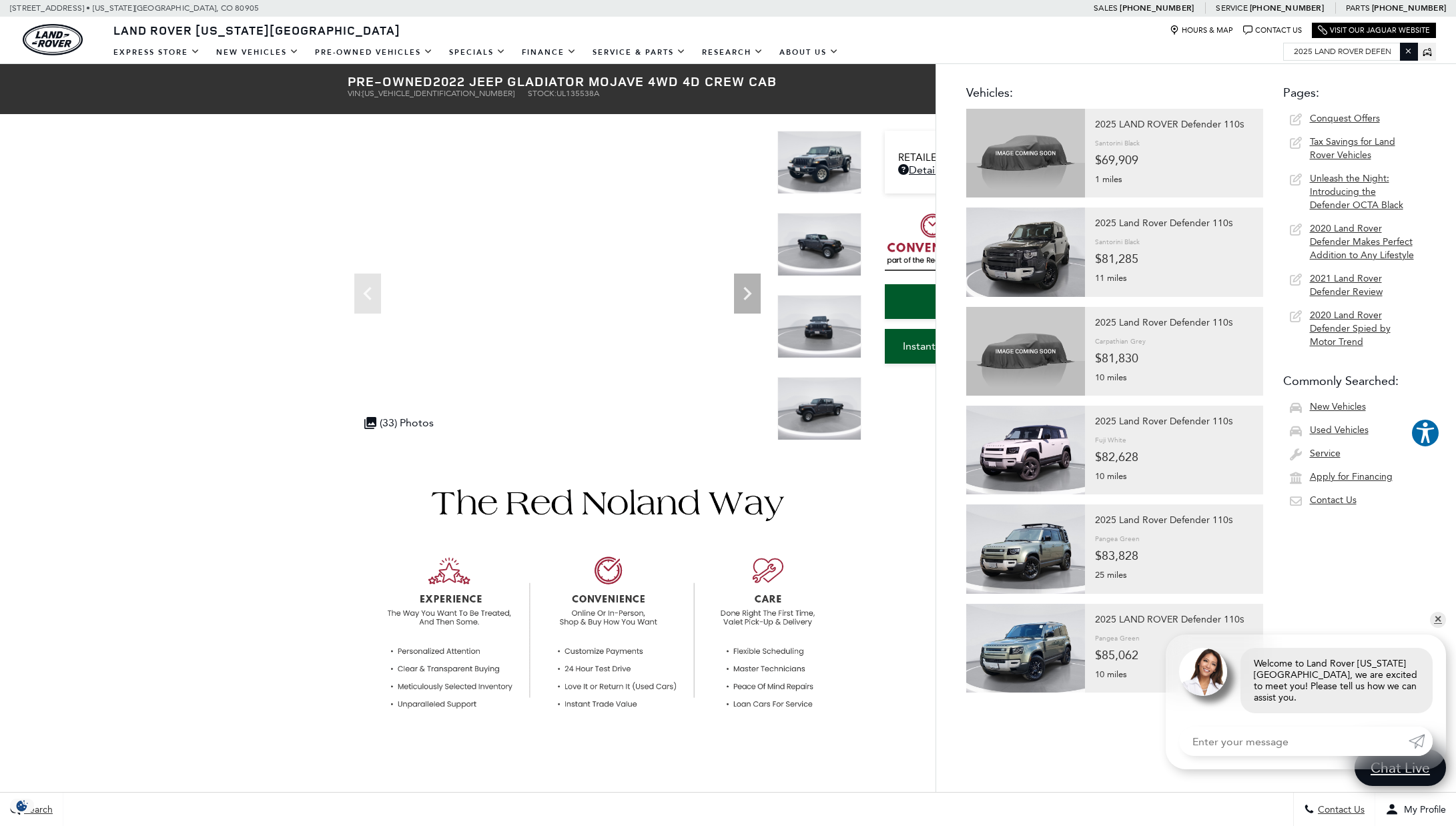
type input "2025 land rover defender 110s"
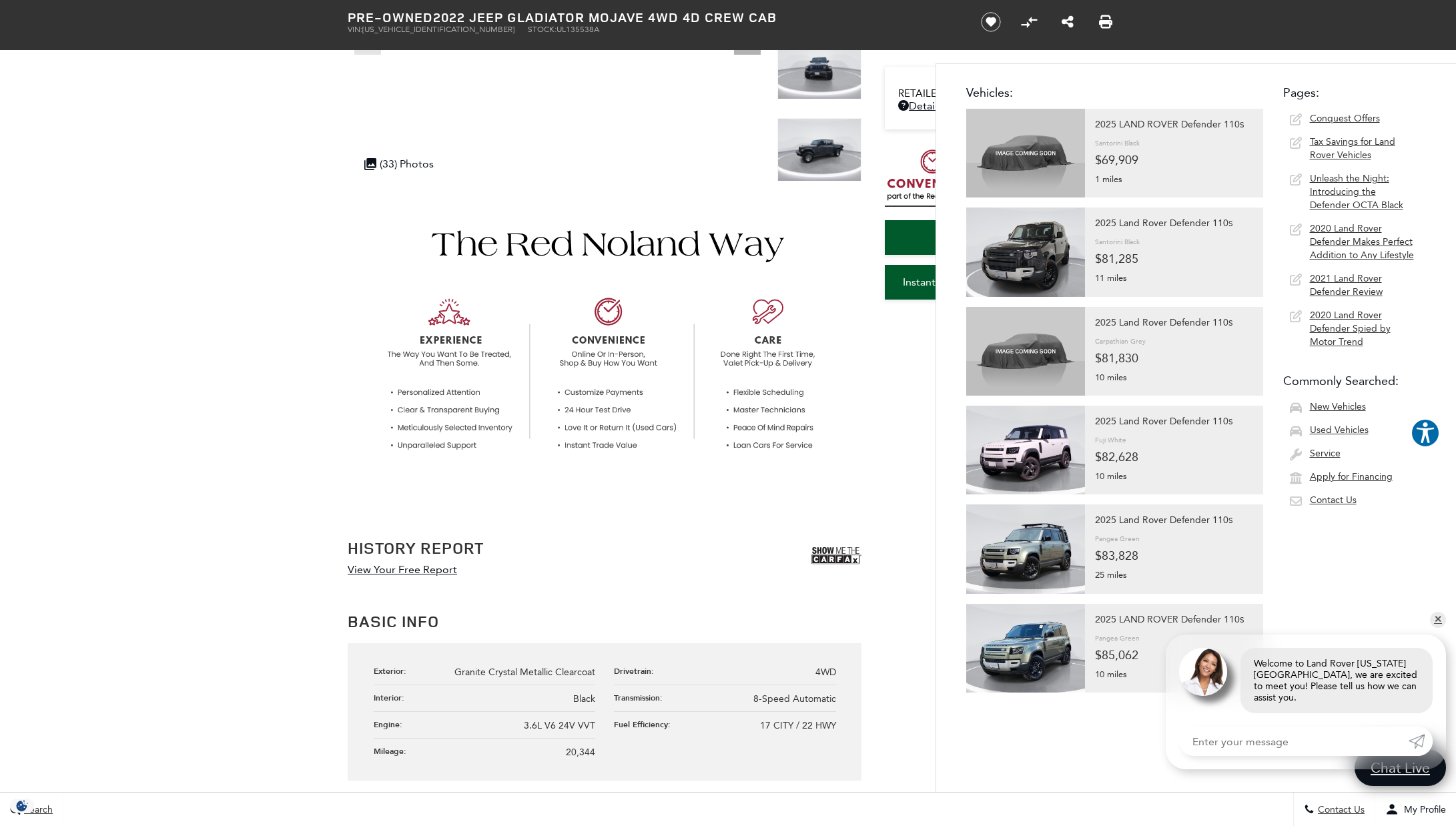
scroll to position [14, 0]
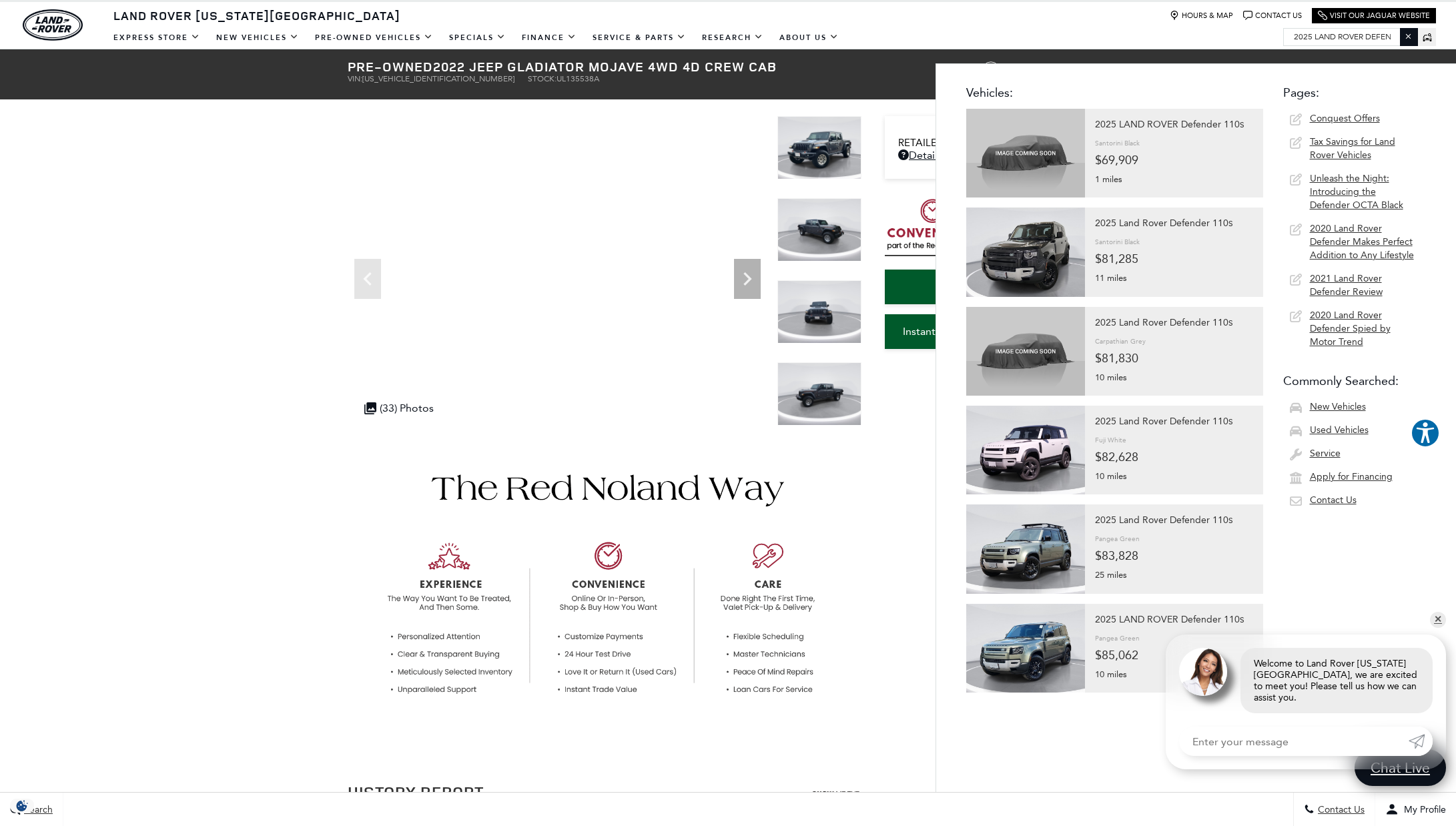
click at [1381, 32] on input "2025 land rover defender 110s" at bounding box center [1350, 37] width 133 height 16
drag, startPoint x: 1391, startPoint y: 36, endPoint x: 1261, endPoint y: 20, distance: 131.0
click at [1261, 20] on div "Land Rover Colorado Springs Map Marker Icon Hours & Map Chat Bubble Icon Contac…" at bounding box center [728, 25] width 1456 height 47
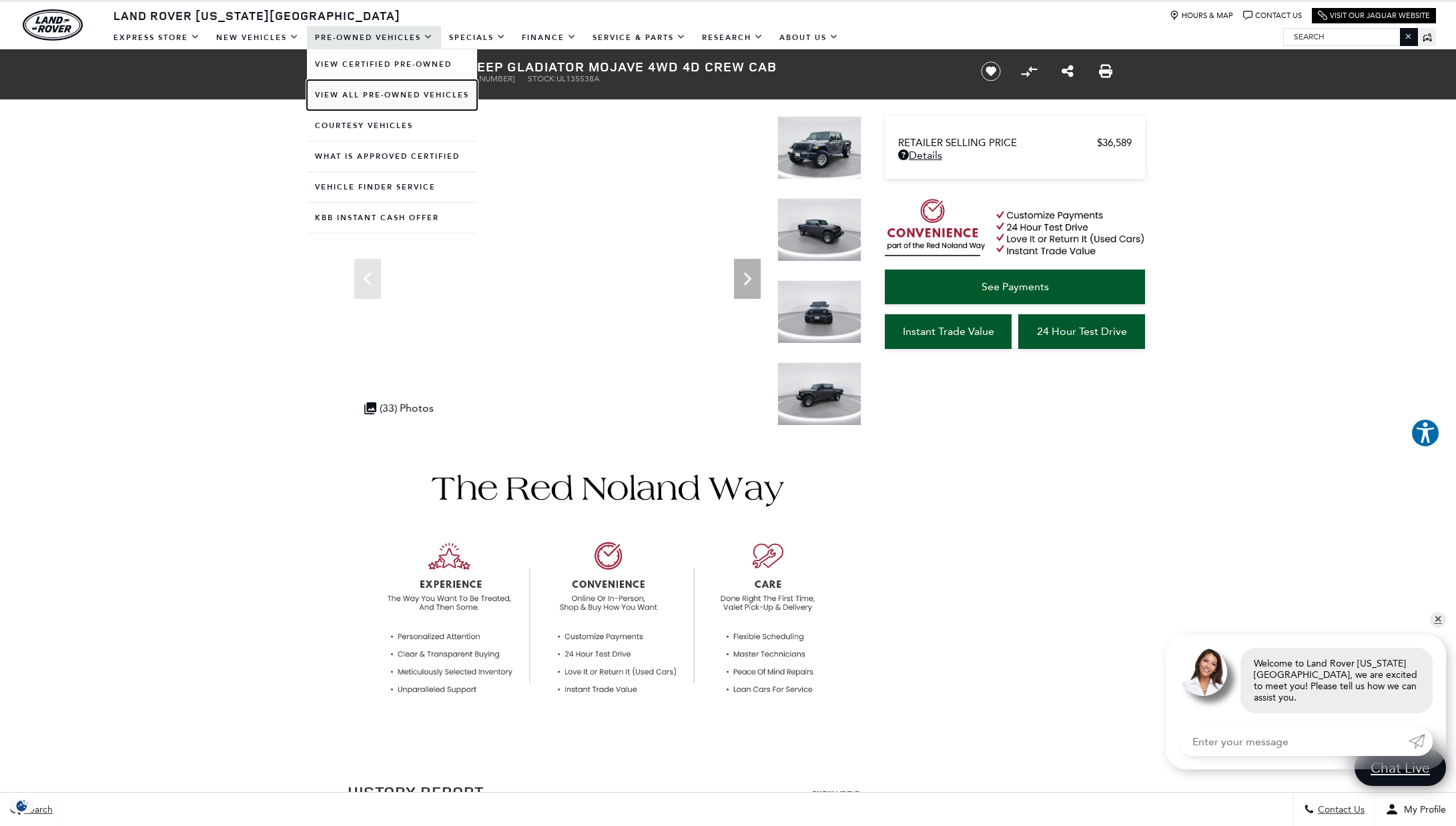
click at [375, 100] on link "View All Pre-Owned Vehicles" at bounding box center [392, 94] width 170 height 30
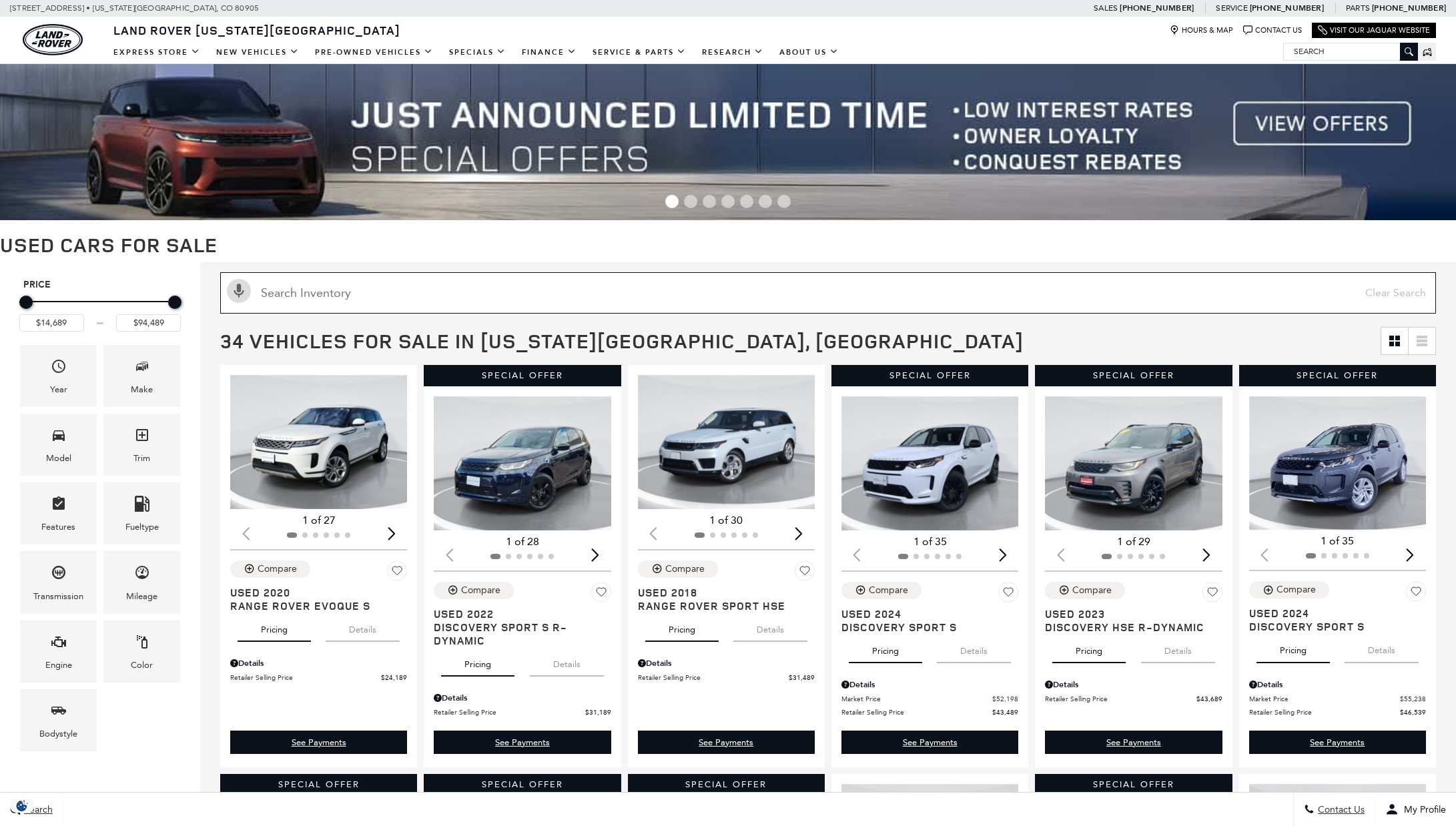
click at [431, 291] on input "text" at bounding box center [827, 292] width 1216 height 42
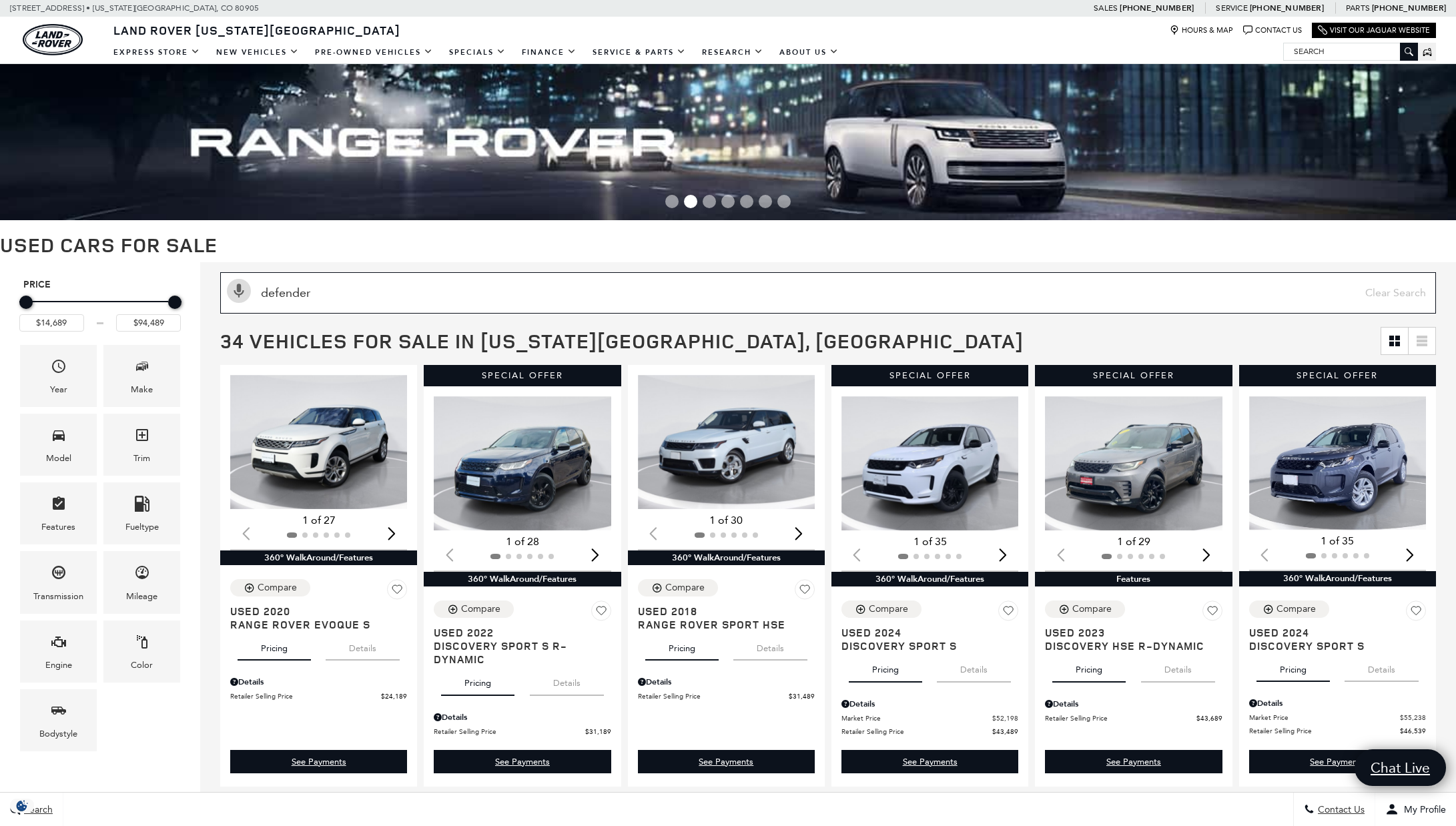
type input "defender"
type input "$57,689"
type input "$65,489"
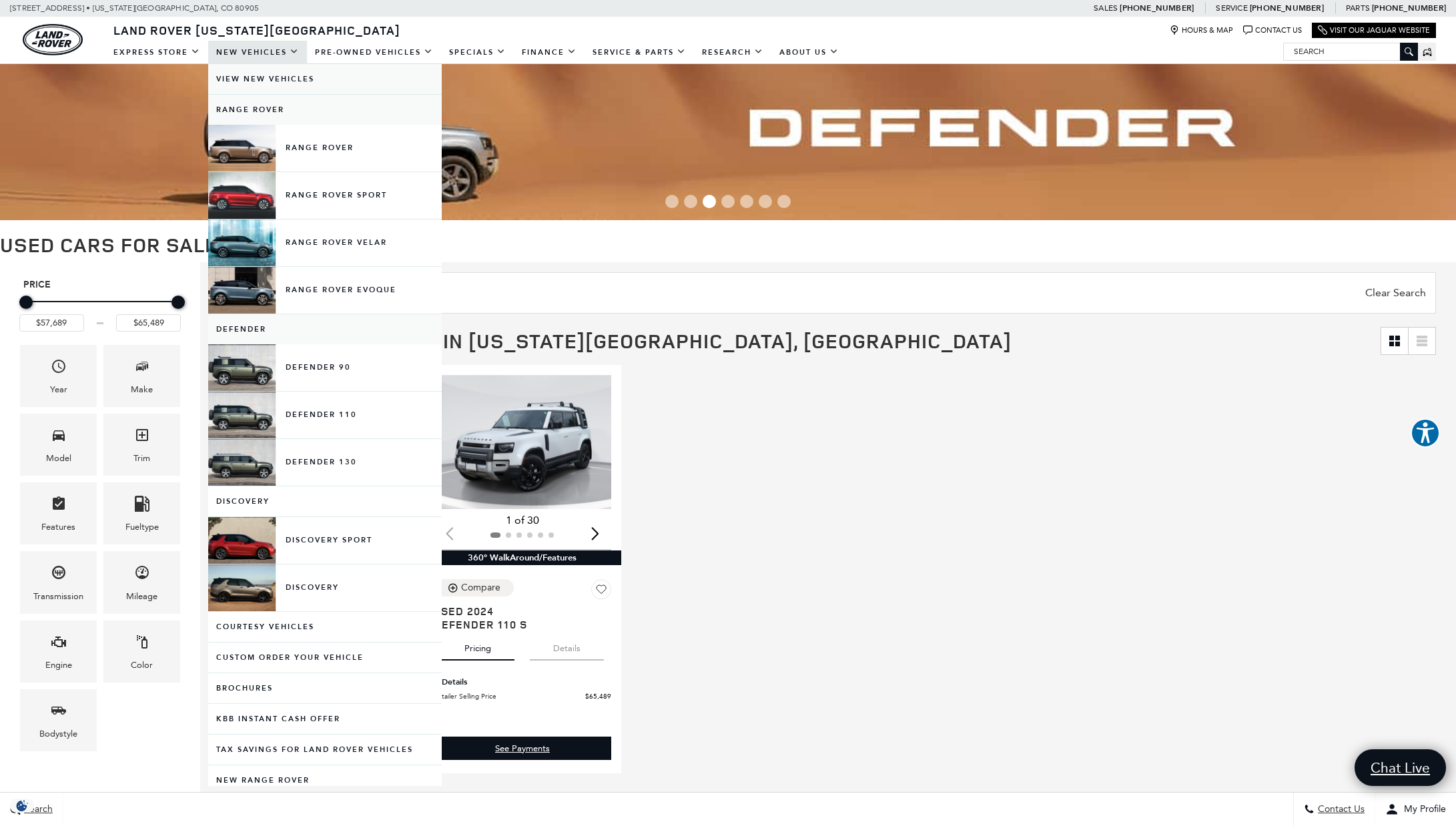
click at [269, 77] on link "View New Vehicles" at bounding box center [324, 78] width 234 height 30
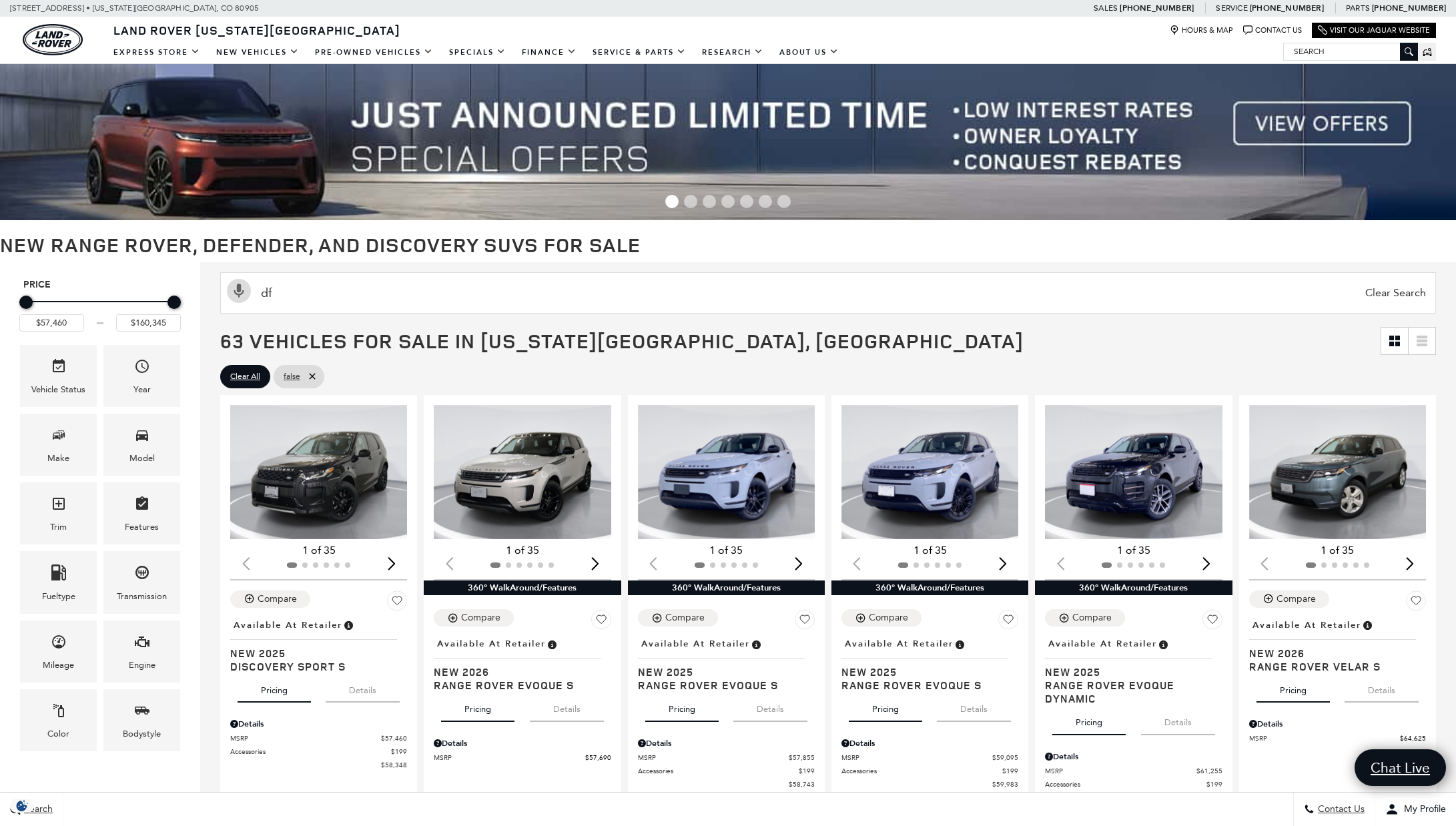
type input "d"
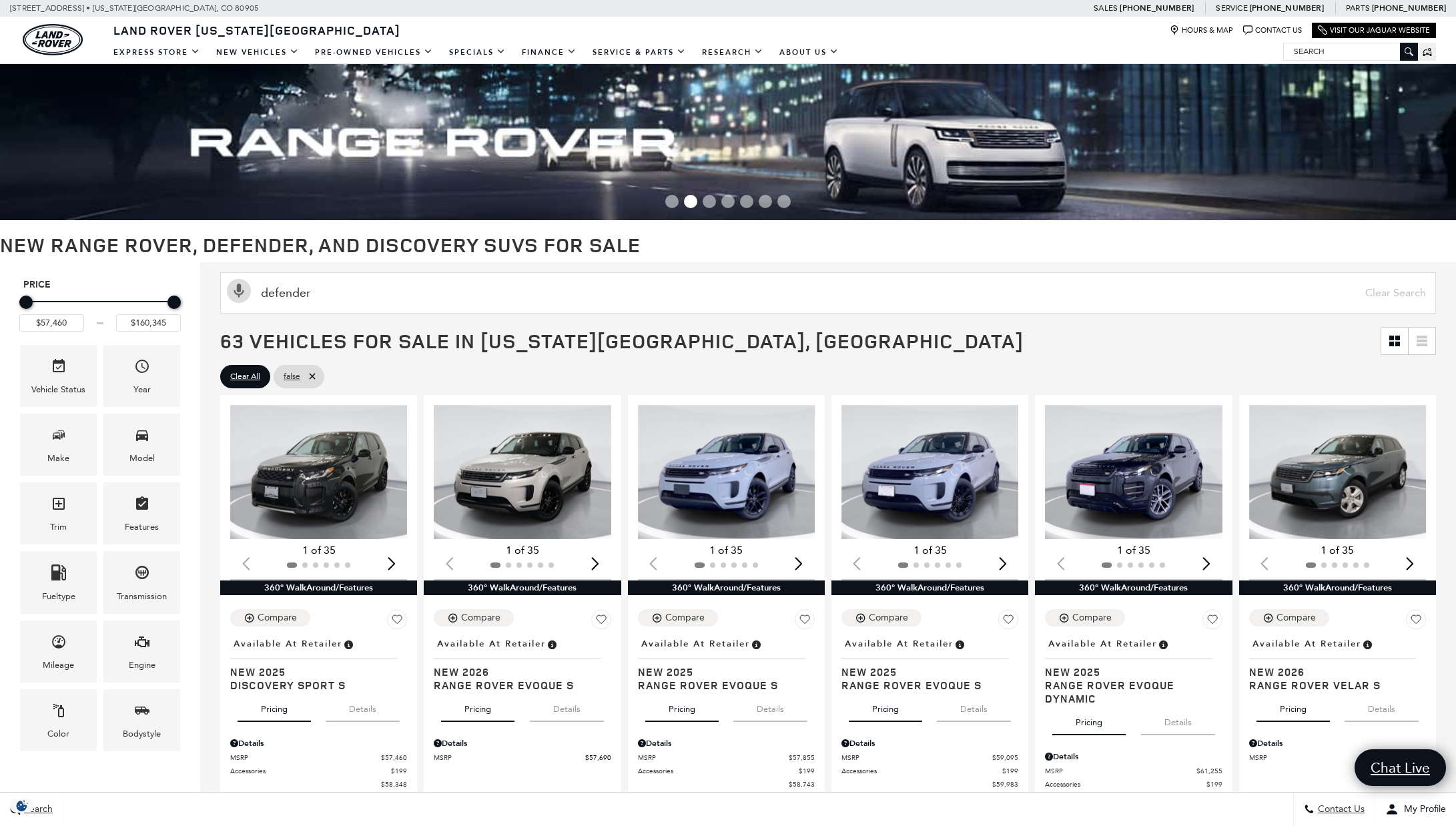
type input "defender"
type input "$69,909"
type input "$134,749"
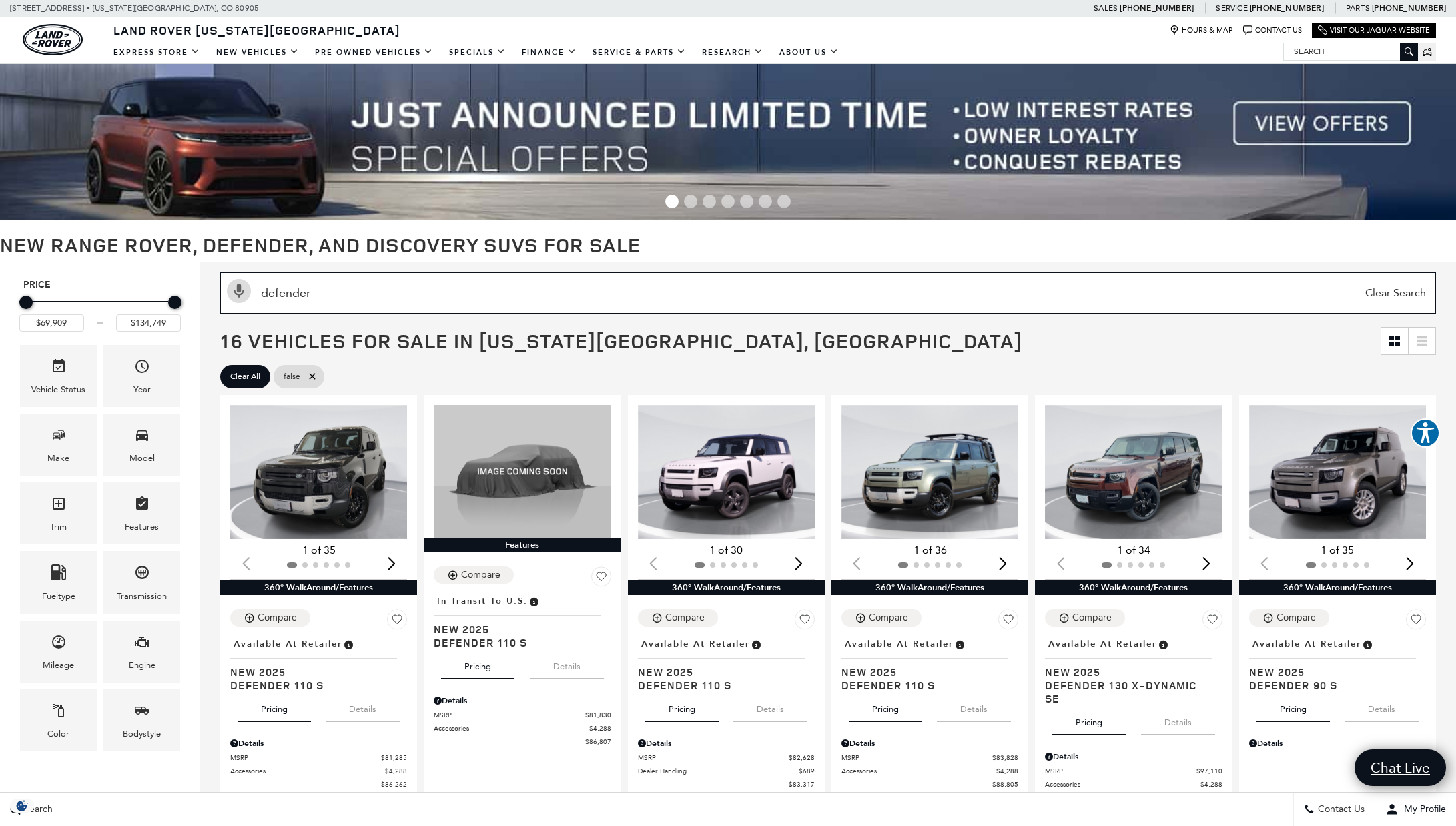
click at [556, 302] on input "defender" at bounding box center [827, 292] width 1216 height 42
click at [558, 305] on input "defender" at bounding box center [827, 292] width 1216 height 42
drag, startPoint x: 447, startPoint y: 292, endPoint x: 266, endPoint y: 281, distance: 181.3
click at [266, 281] on input "defender" at bounding box center [827, 292] width 1216 height 42
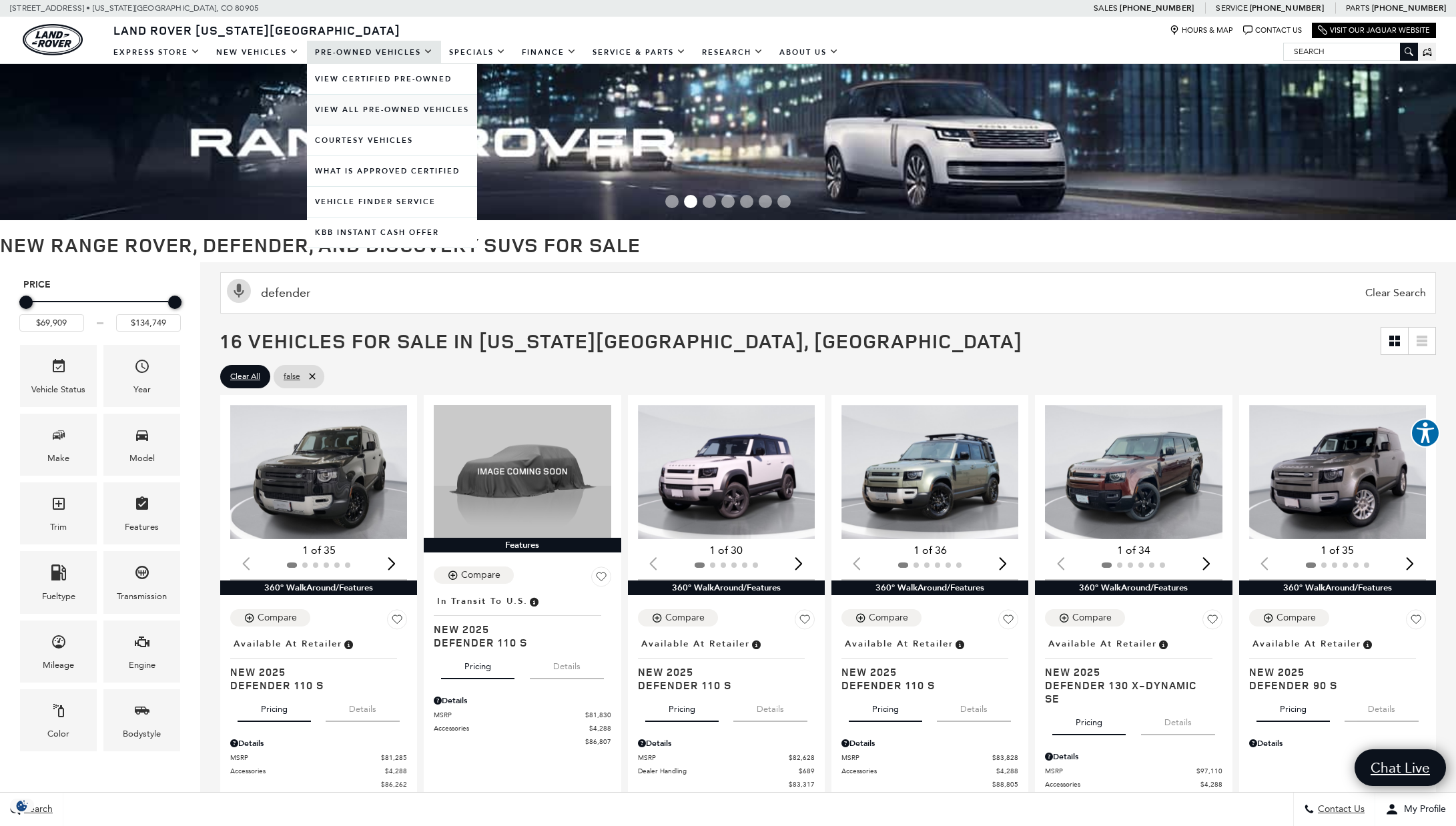
click at [376, 114] on link "View All Pre-Owned Vehicles" at bounding box center [392, 110] width 170 height 30
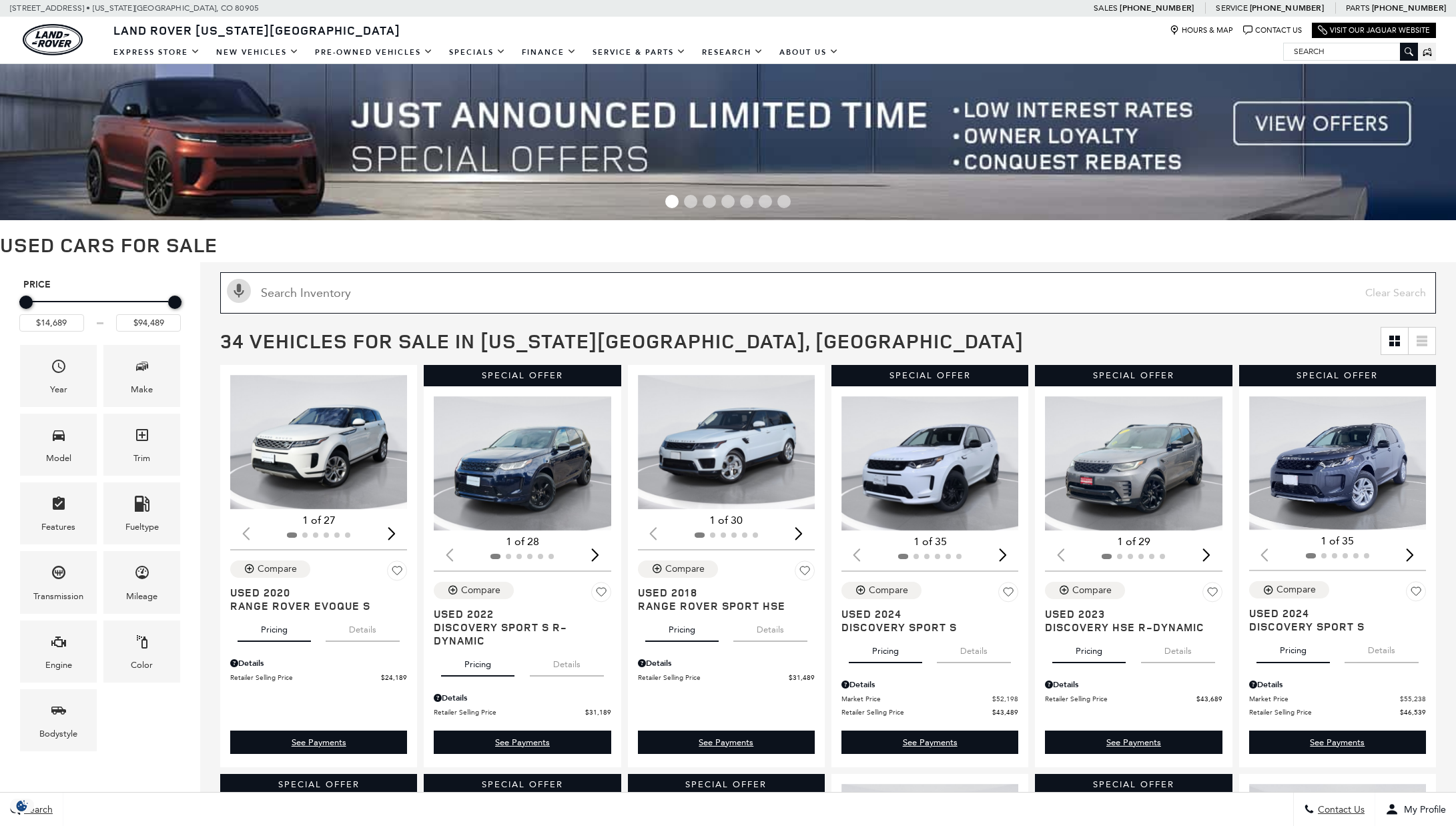
click at [370, 307] on input "text" at bounding box center [827, 292] width 1216 height 42
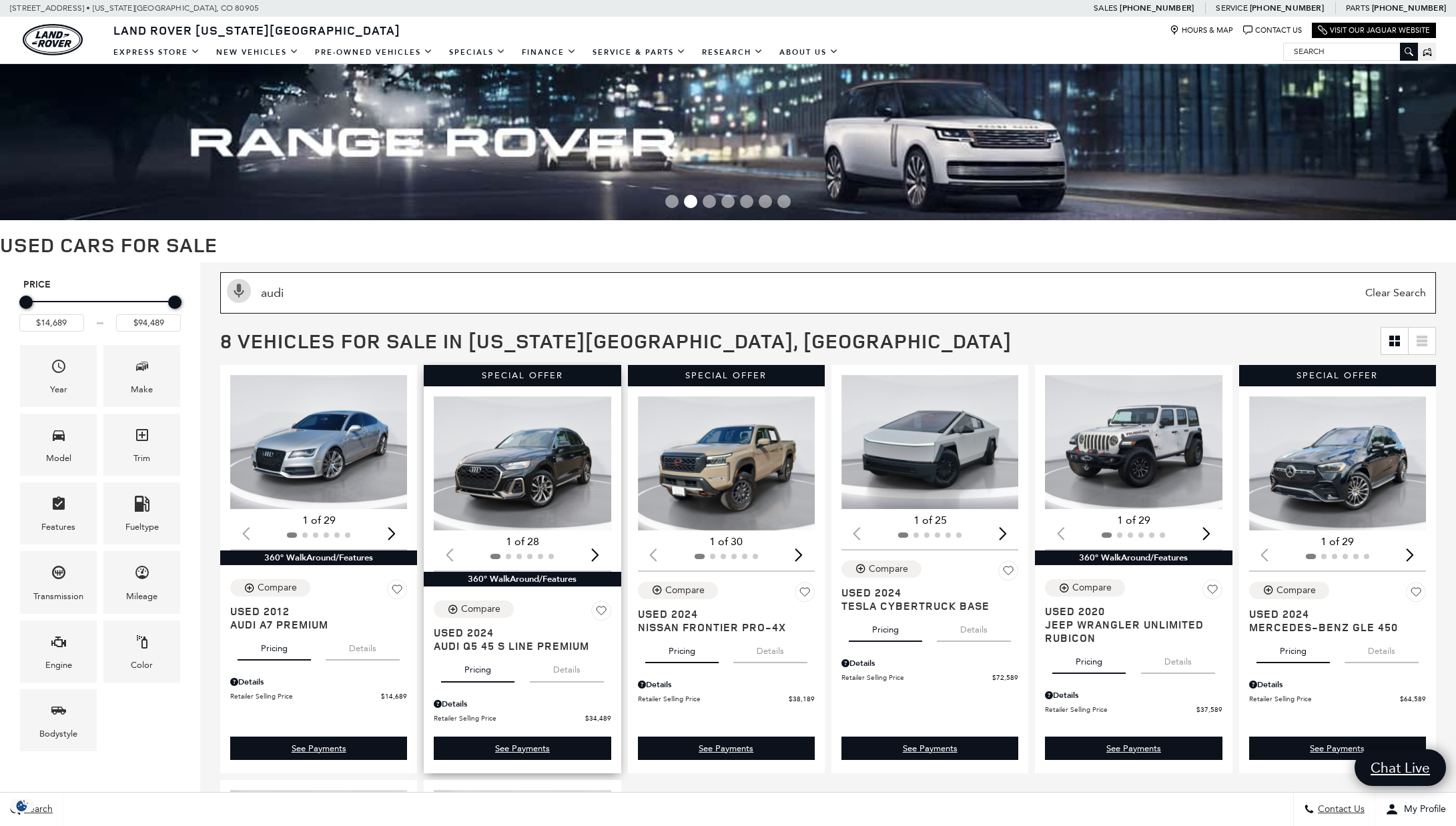
type input "audi"
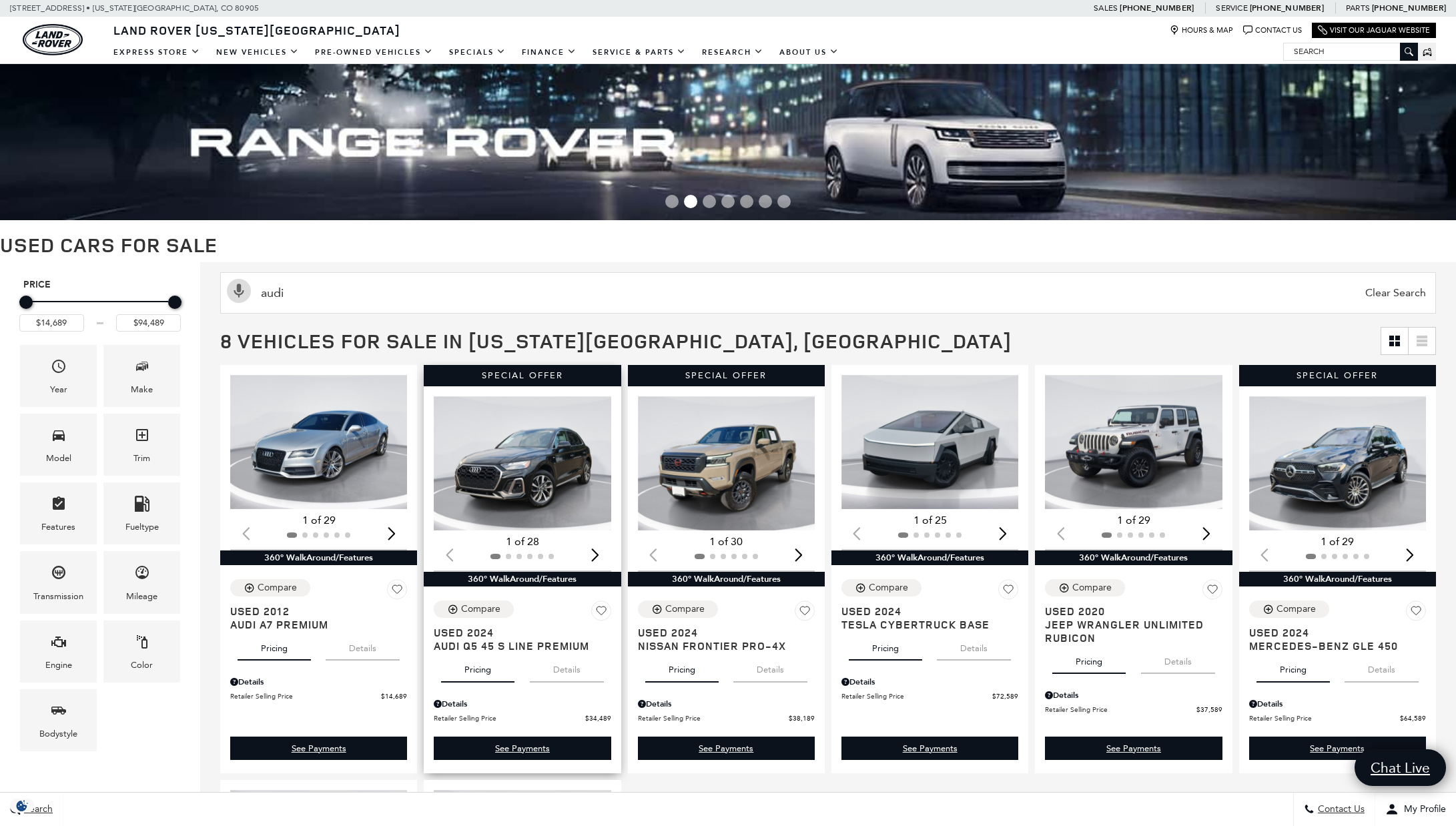
click at [543, 460] on img "1 / 2" at bounding box center [523, 464] width 178 height 134
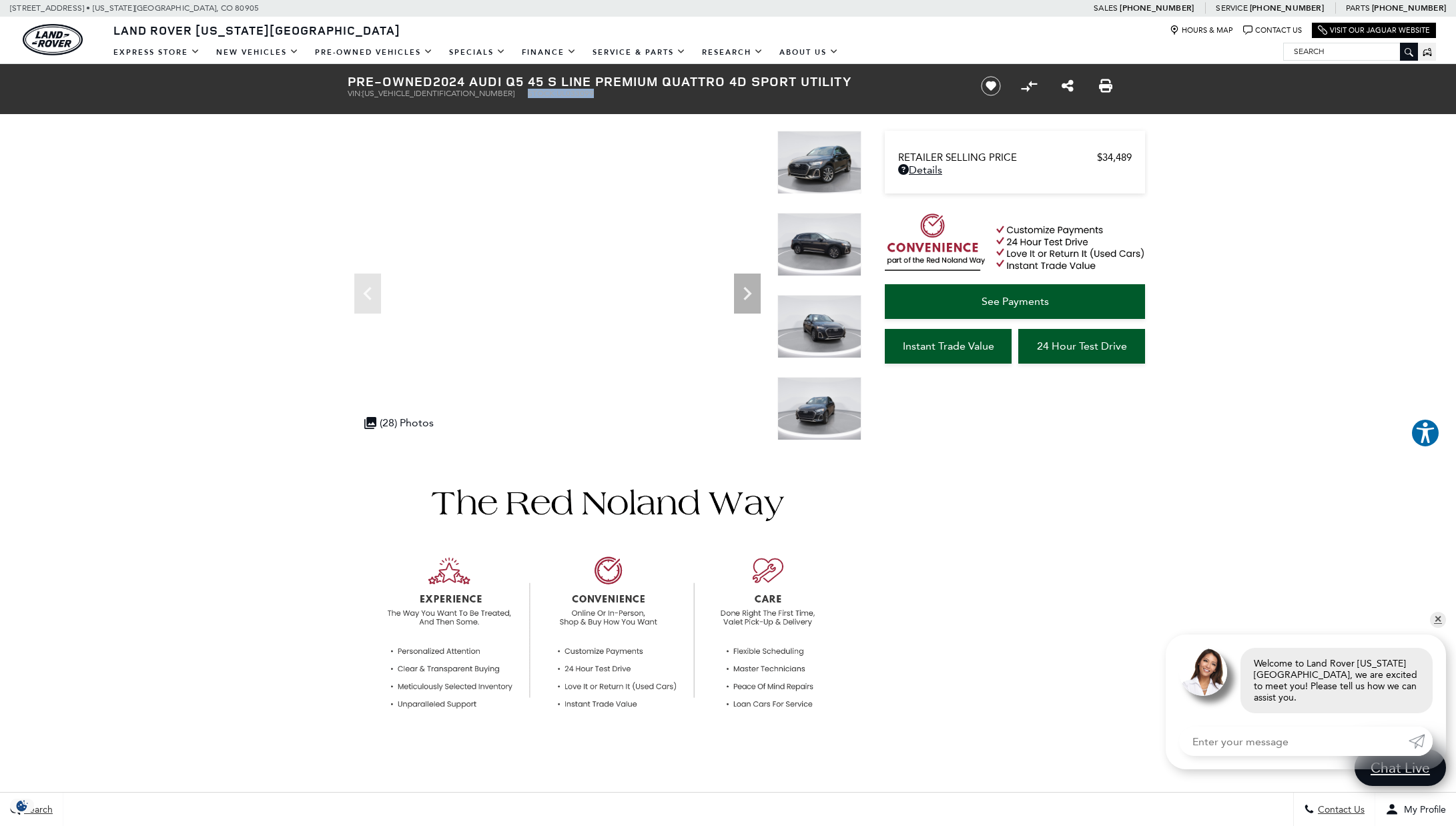
drag, startPoint x: 457, startPoint y: 94, endPoint x: 546, endPoint y: 95, distance: 89.0
click at [545, 94] on ul "VIN: [US_VEHICLE_IDENTIFICATION_NUMBER] Stock: UL033099" at bounding box center [652, 93] width 611 height 9
copy li "Stock: UL033099"
